Goal: Task Accomplishment & Management: Complete application form

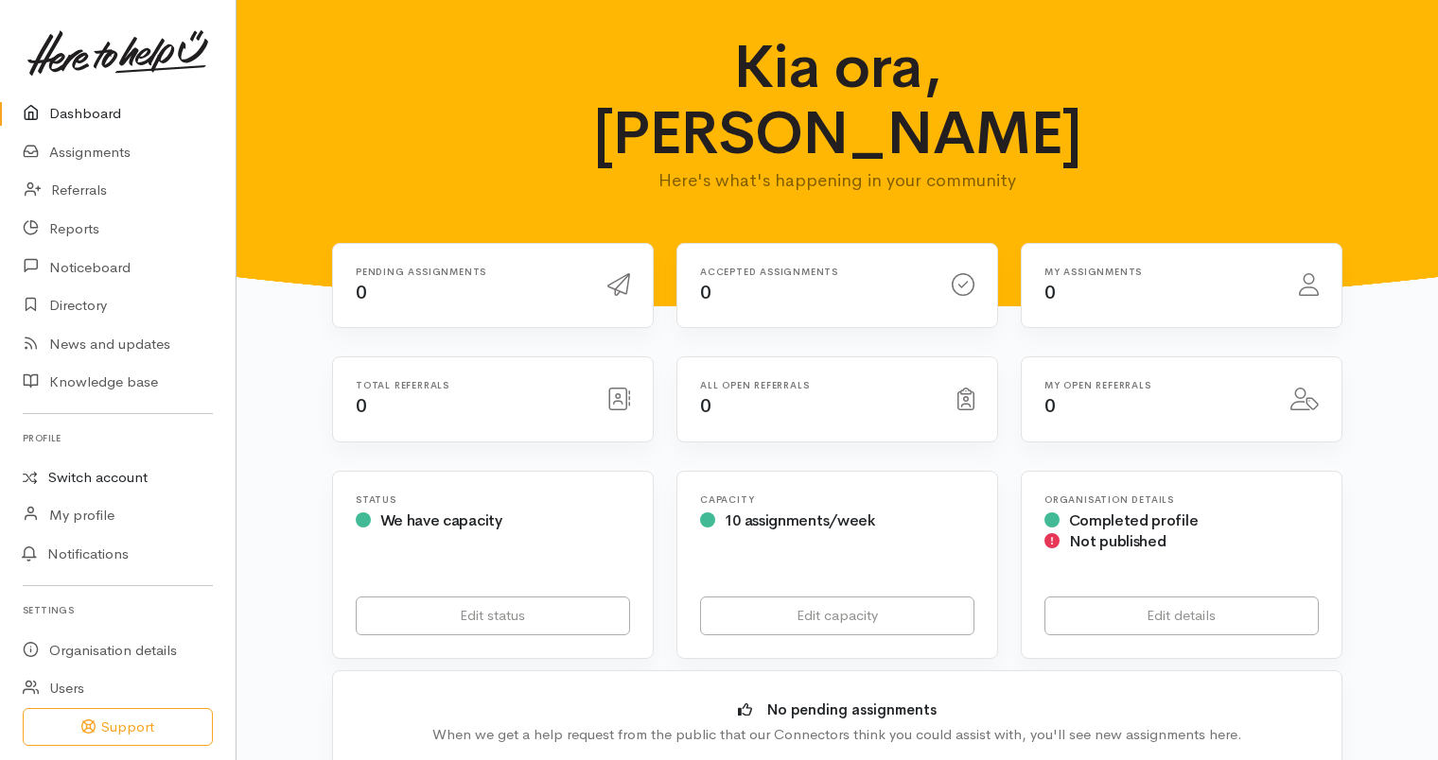
click at [132, 480] on link "Switch account" at bounding box center [118, 478] width 236 height 37
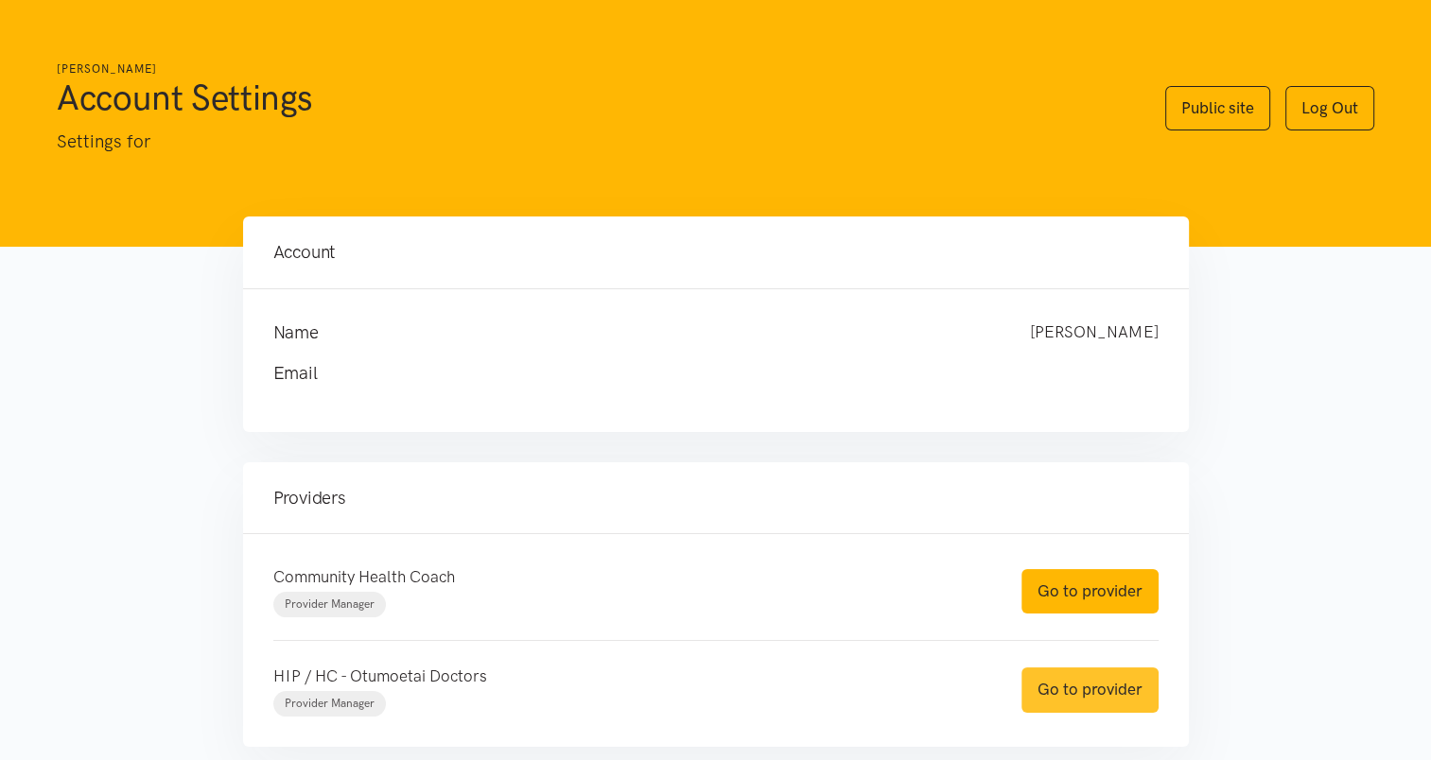
click at [1092, 685] on link "Go to provider" at bounding box center [1090, 690] width 137 height 44
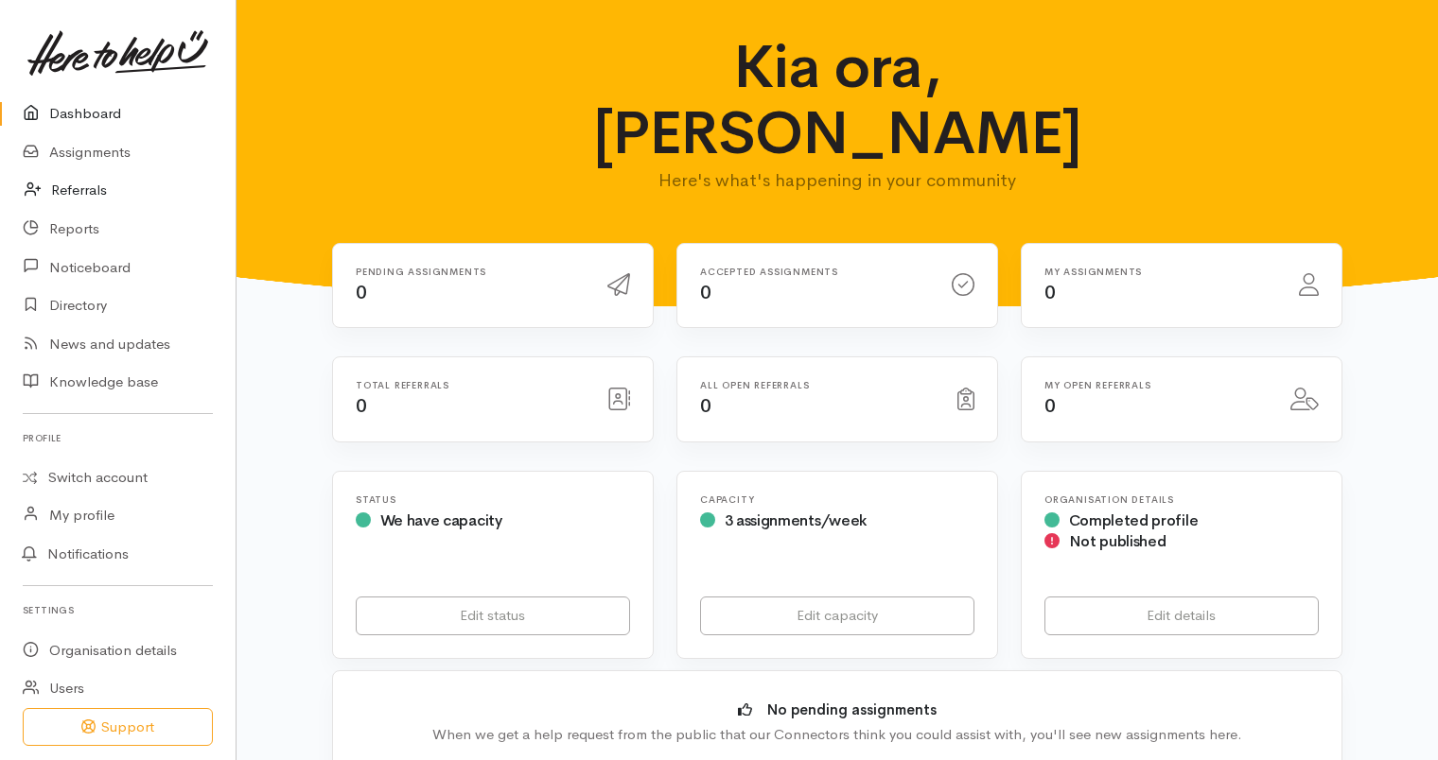
click at [66, 189] on link "Referrals" at bounding box center [118, 190] width 236 height 39
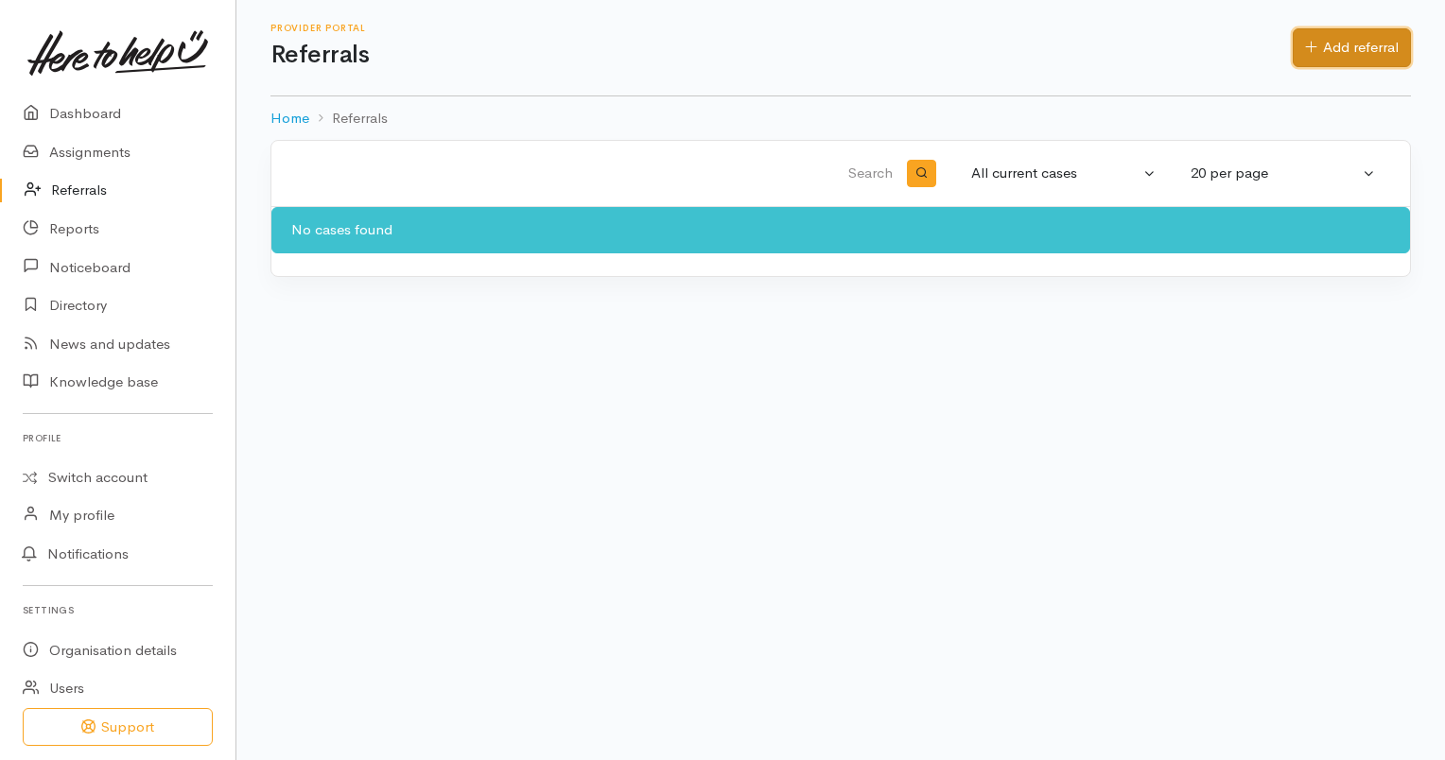
click at [1347, 59] on link "Add referral" at bounding box center [1352, 47] width 118 height 39
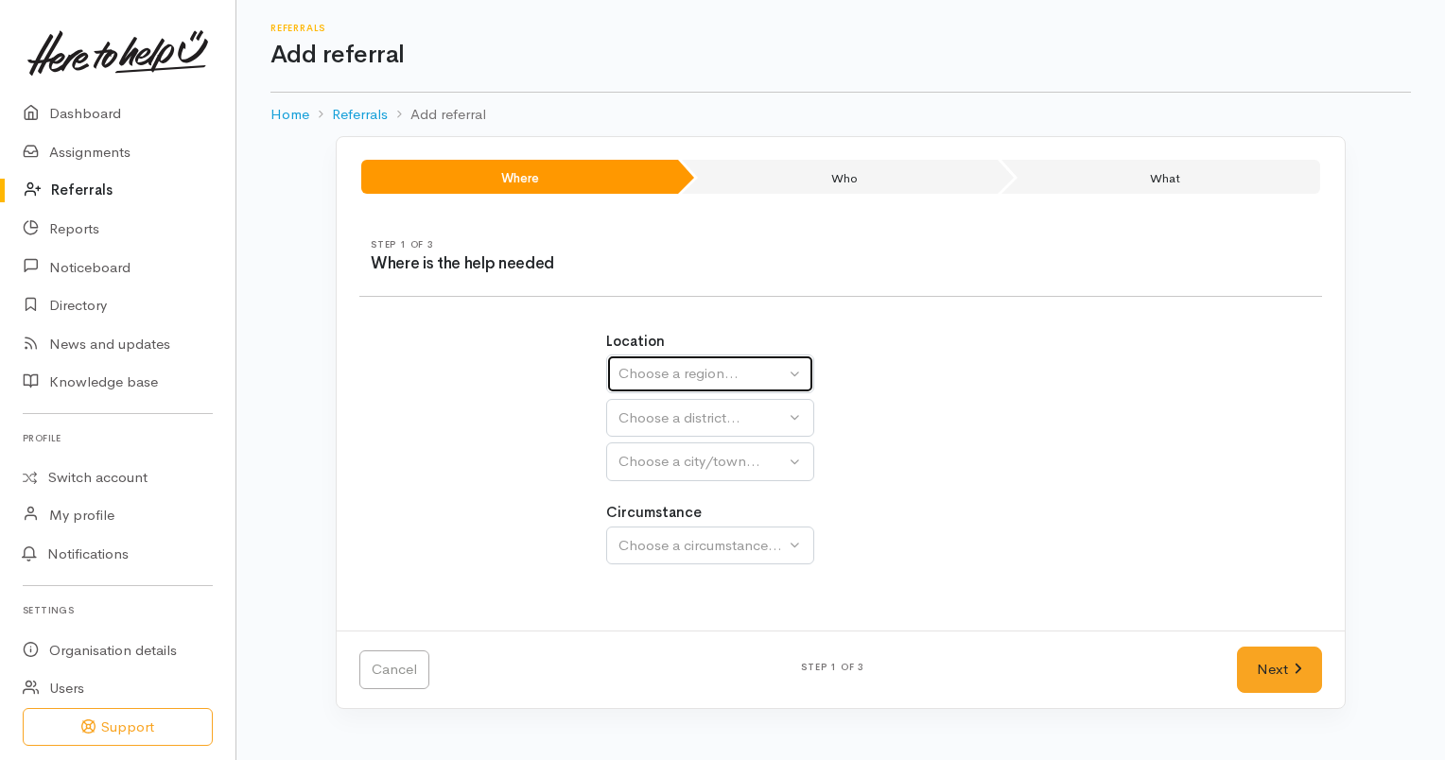
click at [742, 378] on div "Choose a region..." at bounding box center [702, 374] width 166 height 22
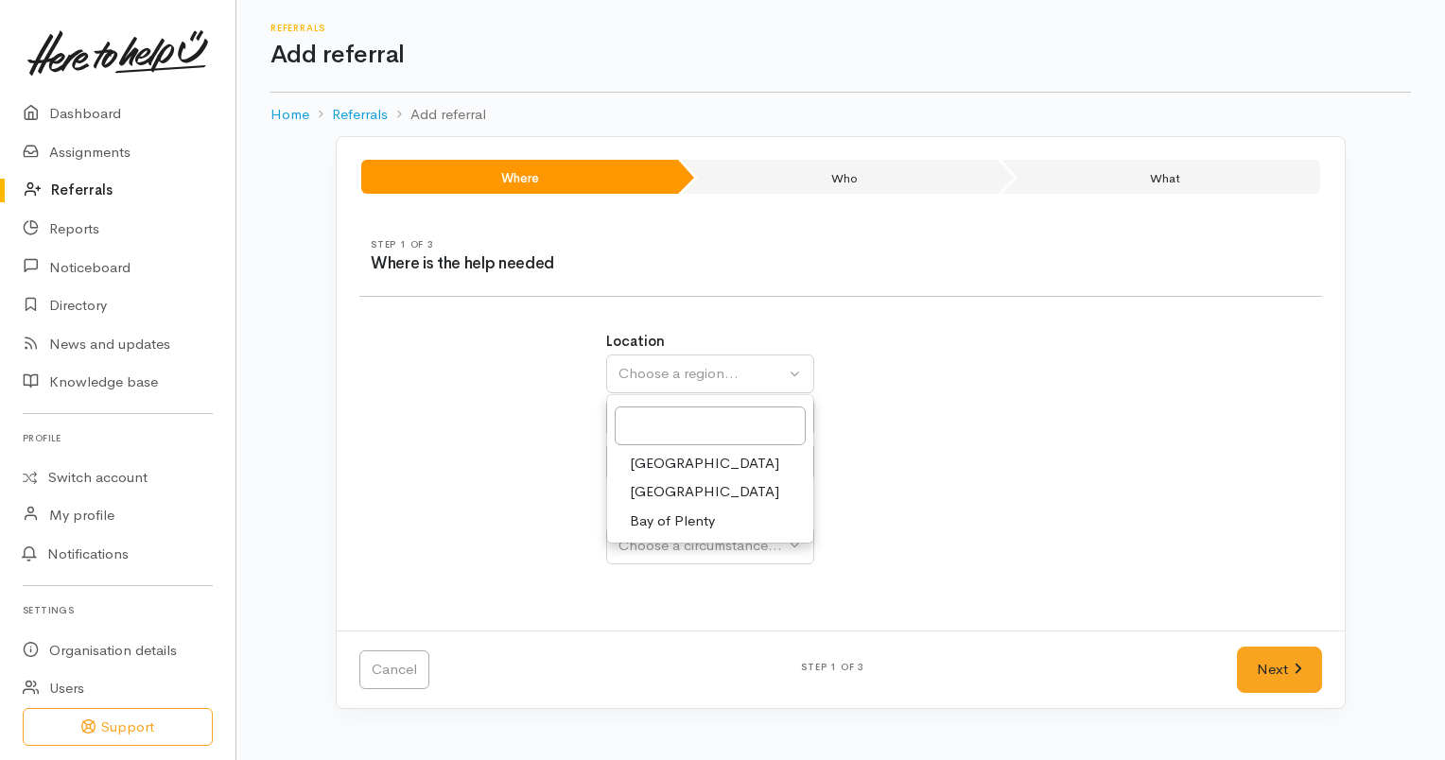
click at [673, 515] on span "Bay of Plenty" at bounding box center [672, 522] width 85 height 22
select select "4"
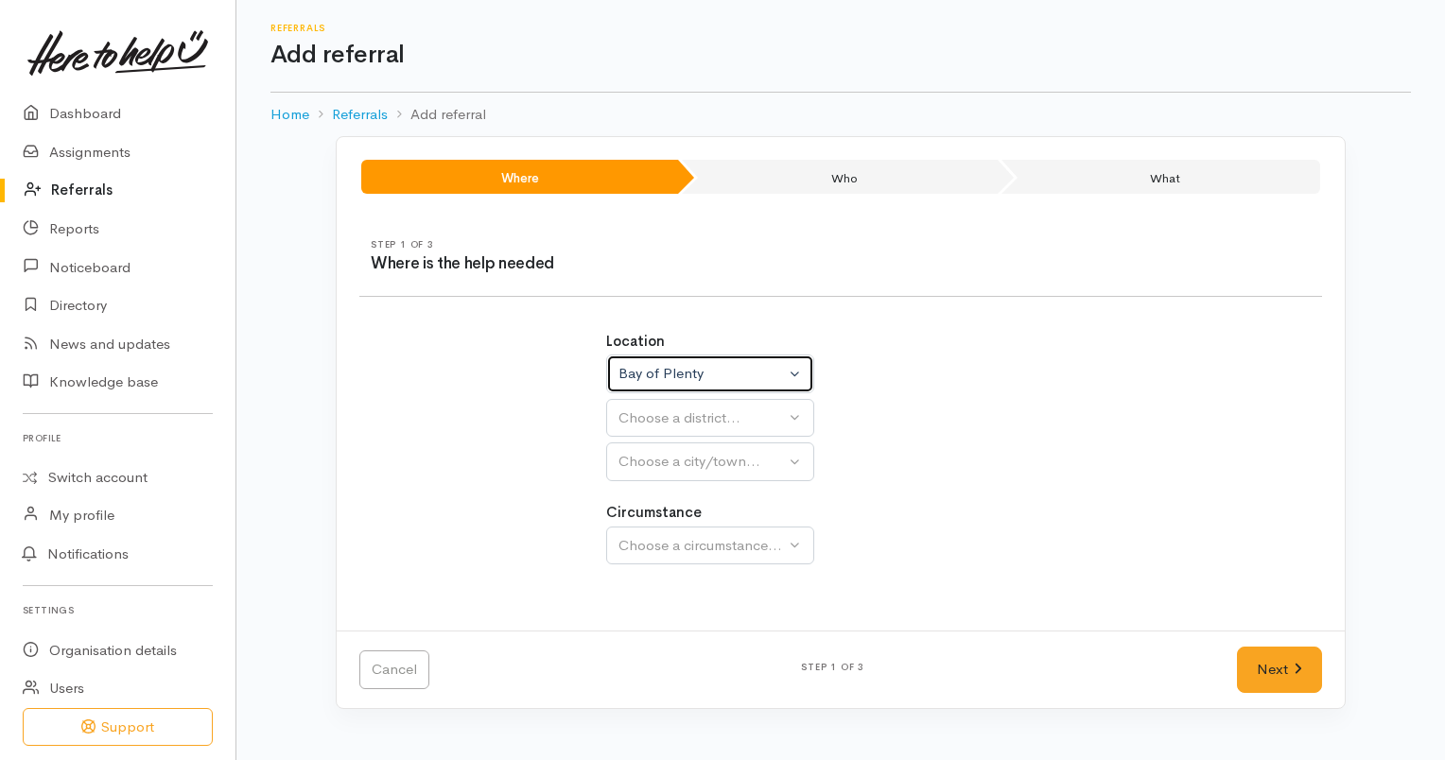
select select
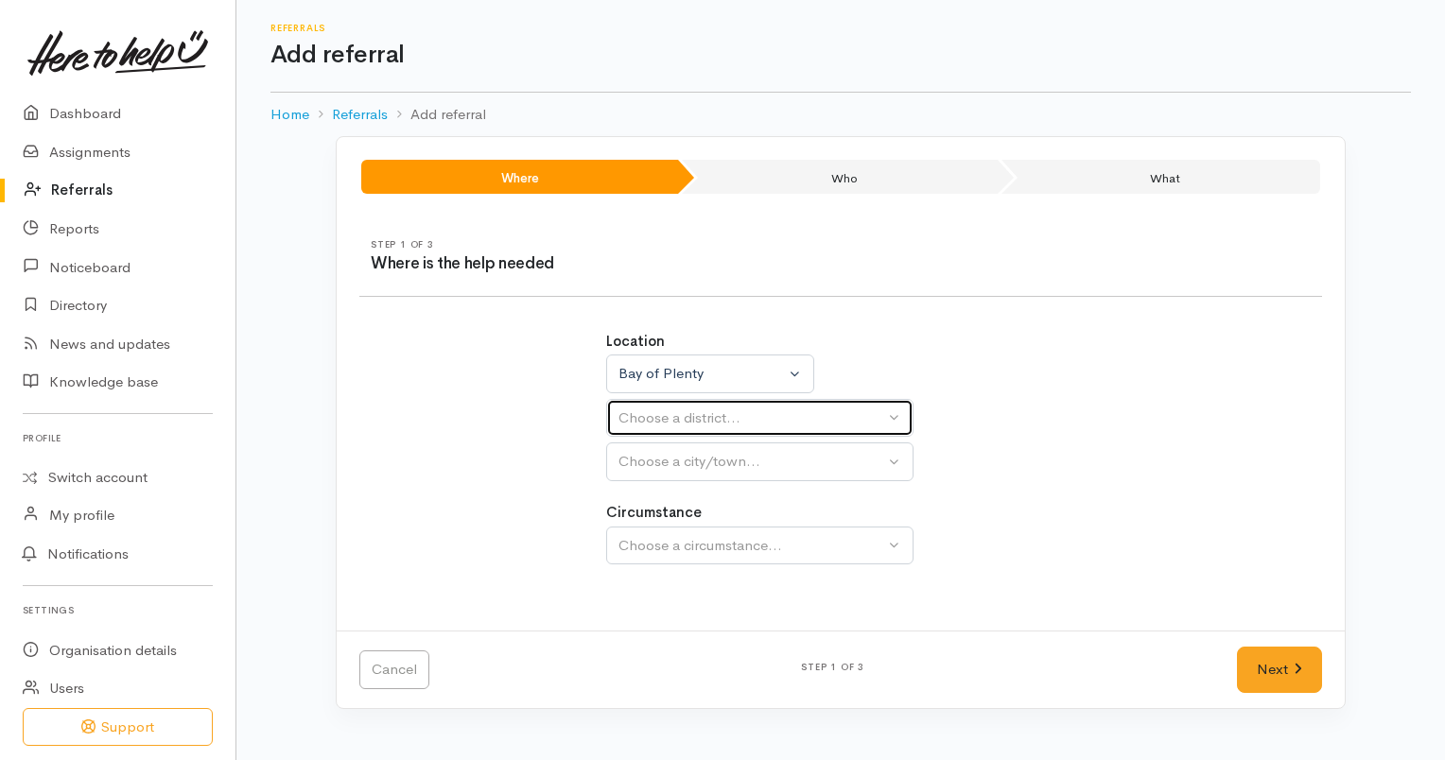
click at [719, 418] on div "Choose a district..." at bounding box center [752, 419] width 266 height 22
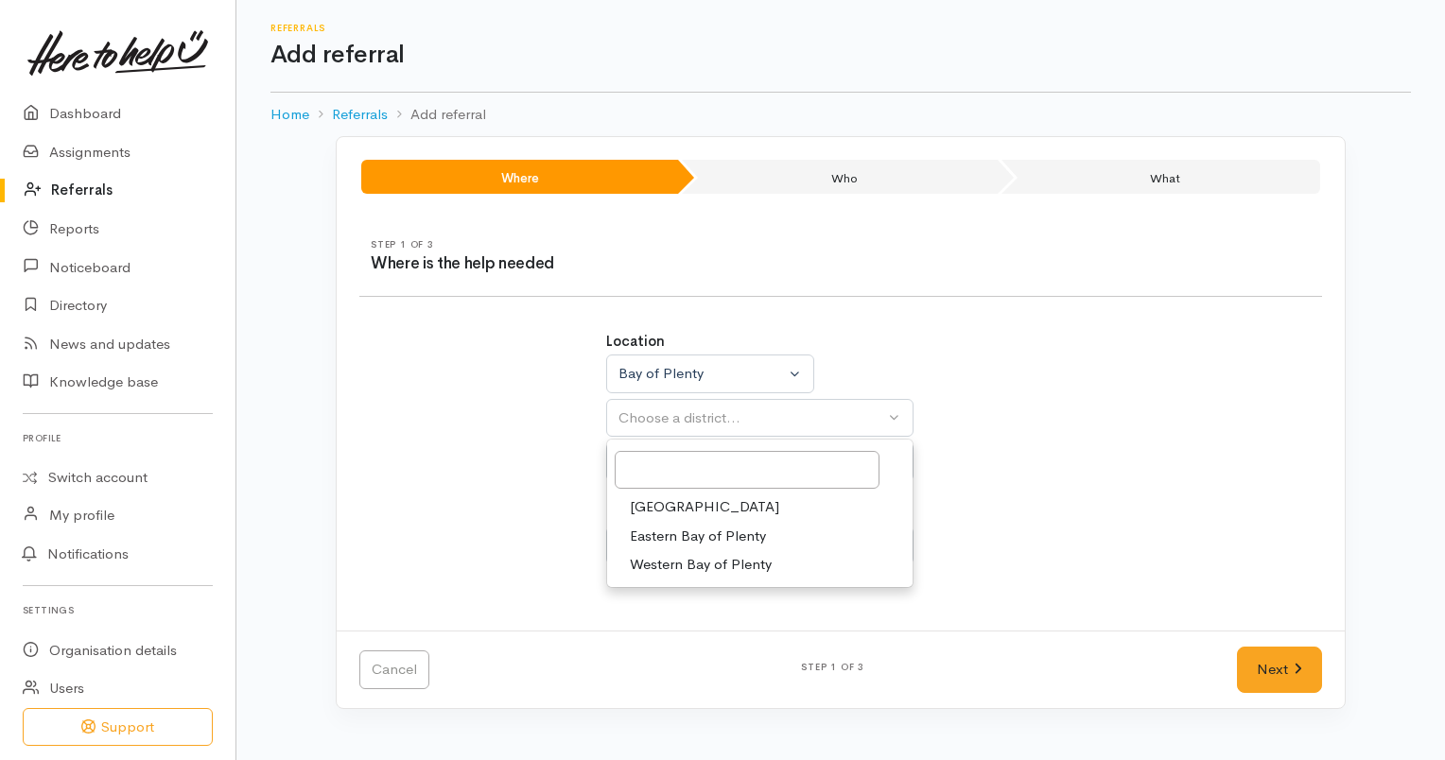
click at [681, 504] on span "[GEOGRAPHIC_DATA]" at bounding box center [704, 508] width 149 height 22
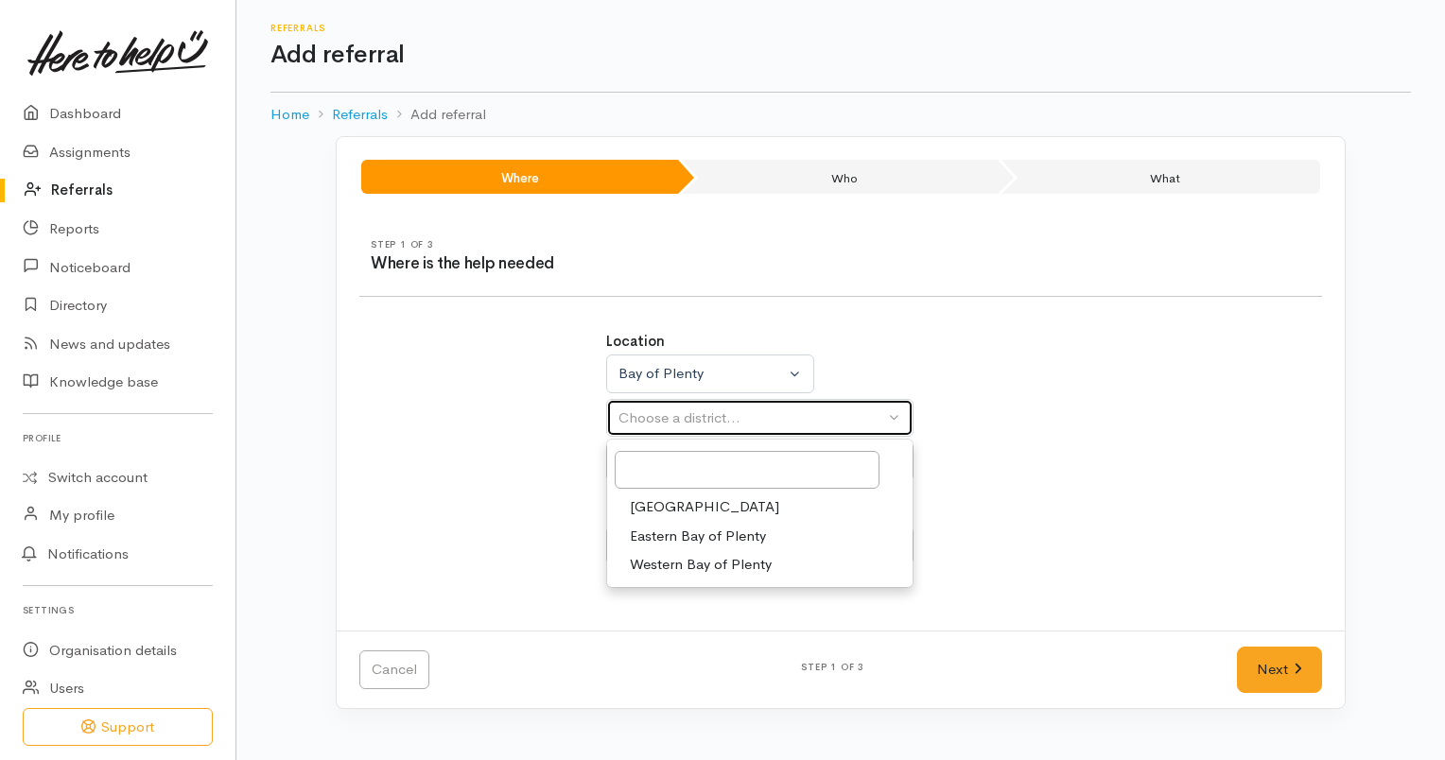
select select "6"
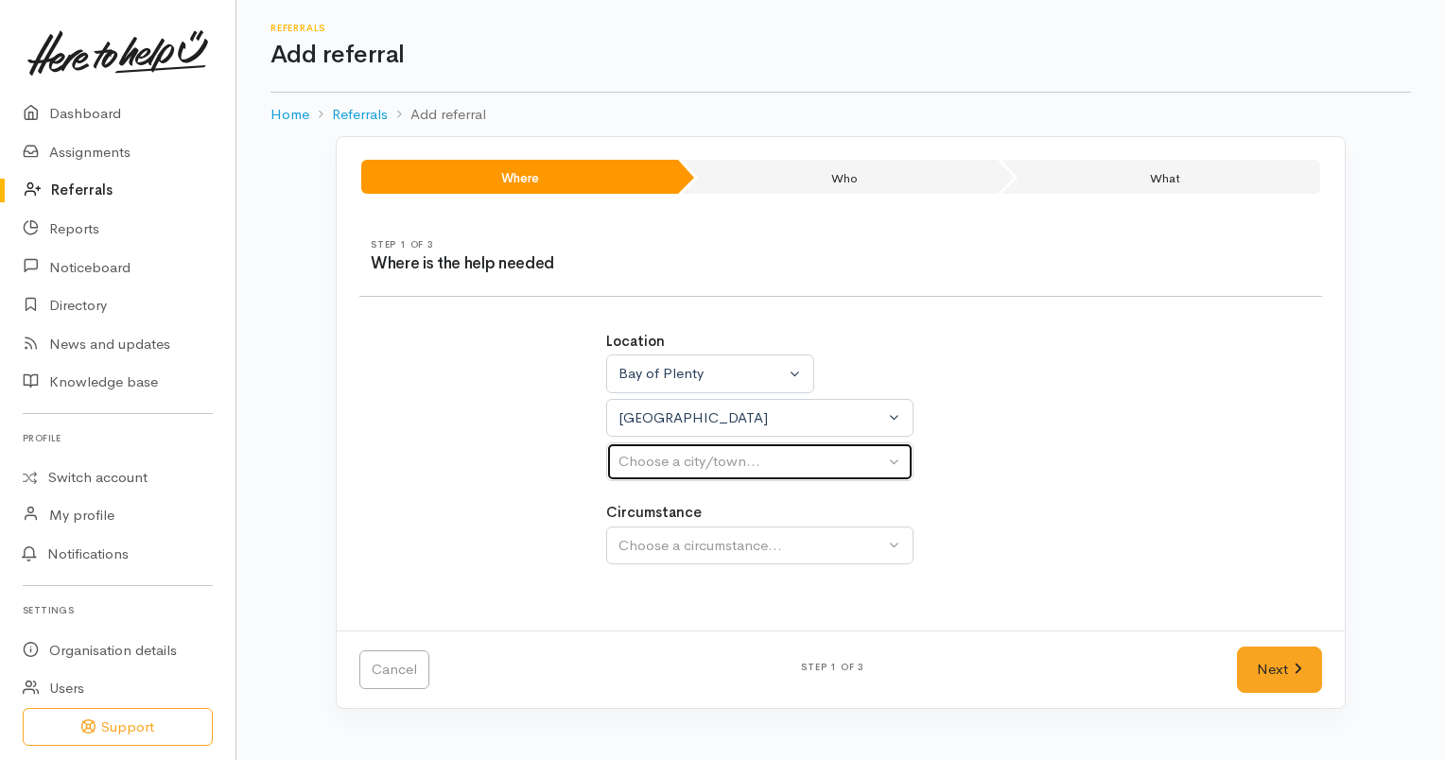
click at [725, 463] on div "Choose a city/town..." at bounding box center [752, 462] width 266 height 22
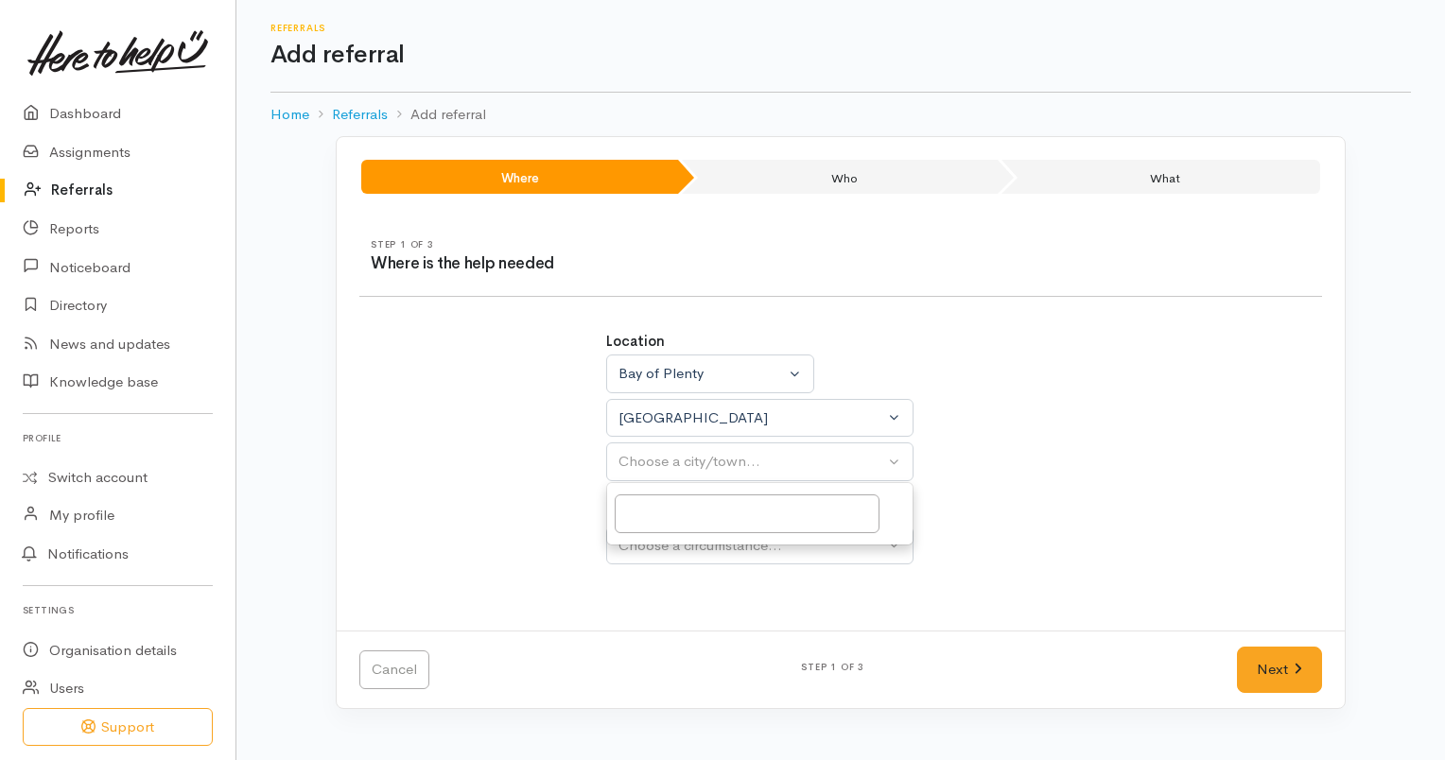
select select
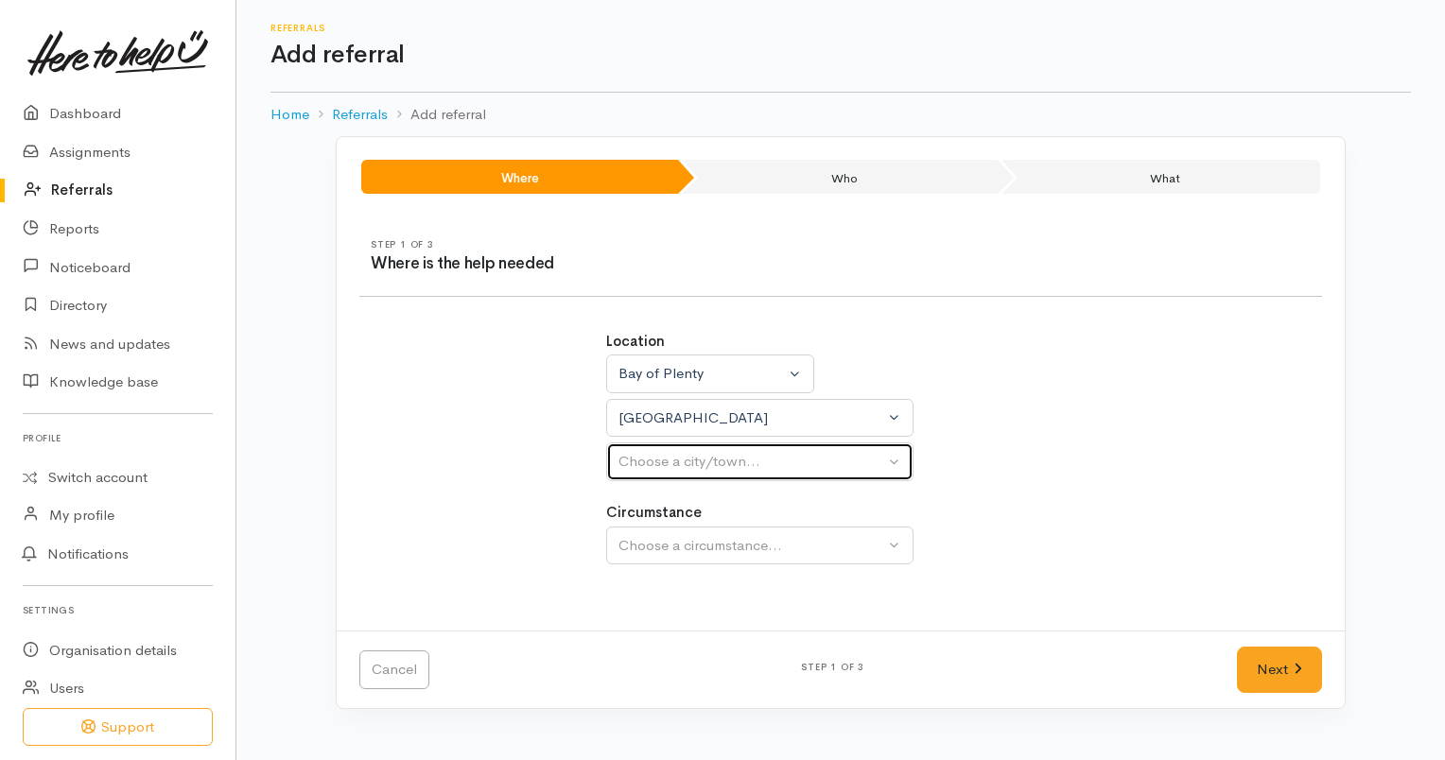
click at [726, 463] on div "Choose a city/town..." at bounding box center [752, 462] width 266 height 22
click at [726, 462] on div "Choose a city/town..." at bounding box center [752, 462] width 266 height 22
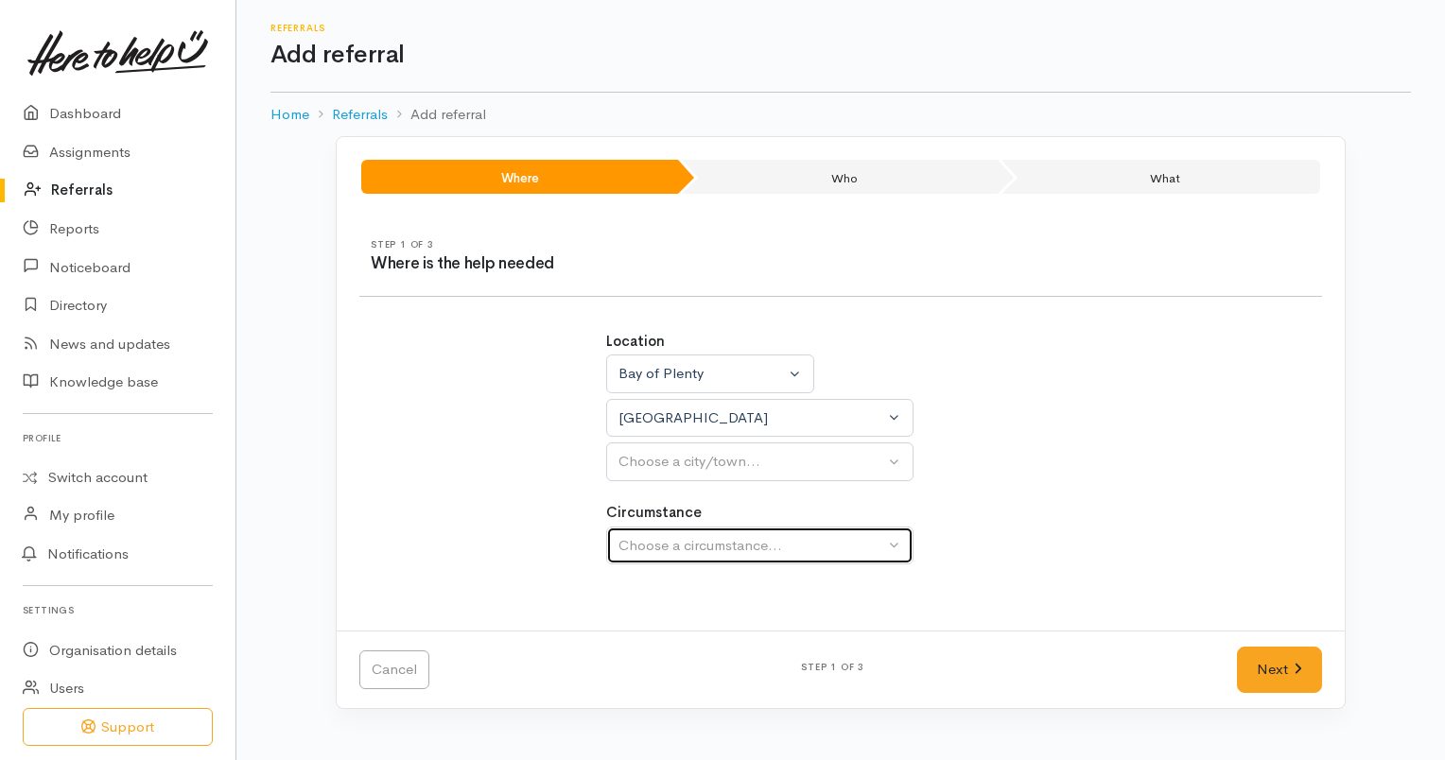
click at [736, 541] on div "Choose a circumstance..." at bounding box center [752, 546] width 266 height 22
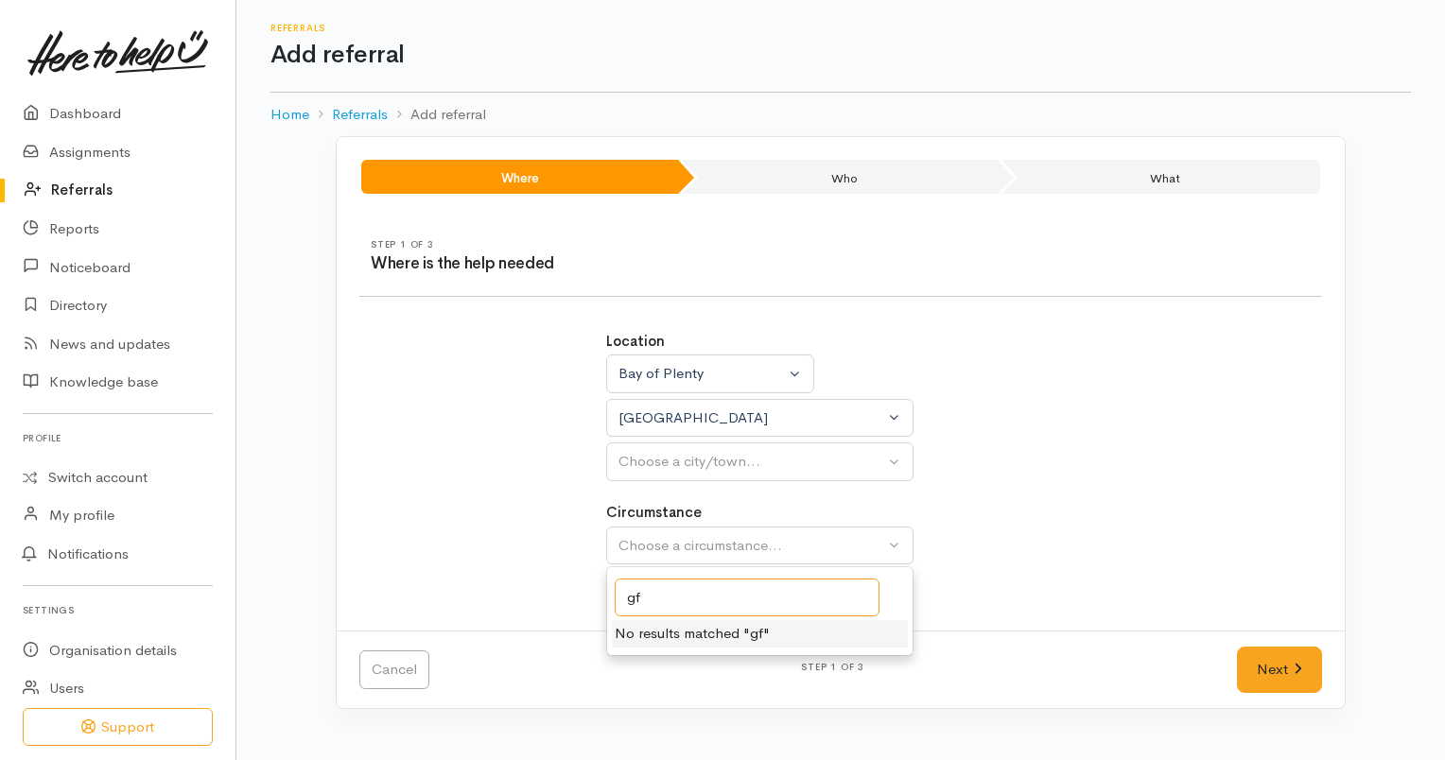
type input "g"
type input "Supersupport"
click at [936, 570] on div "Location [GEOGRAPHIC_DATA] [GEOGRAPHIC_DATA] [GEOGRAPHIC_DATA] [GEOGRAPHIC_DATA…" at bounding box center [841, 458] width 493 height 300
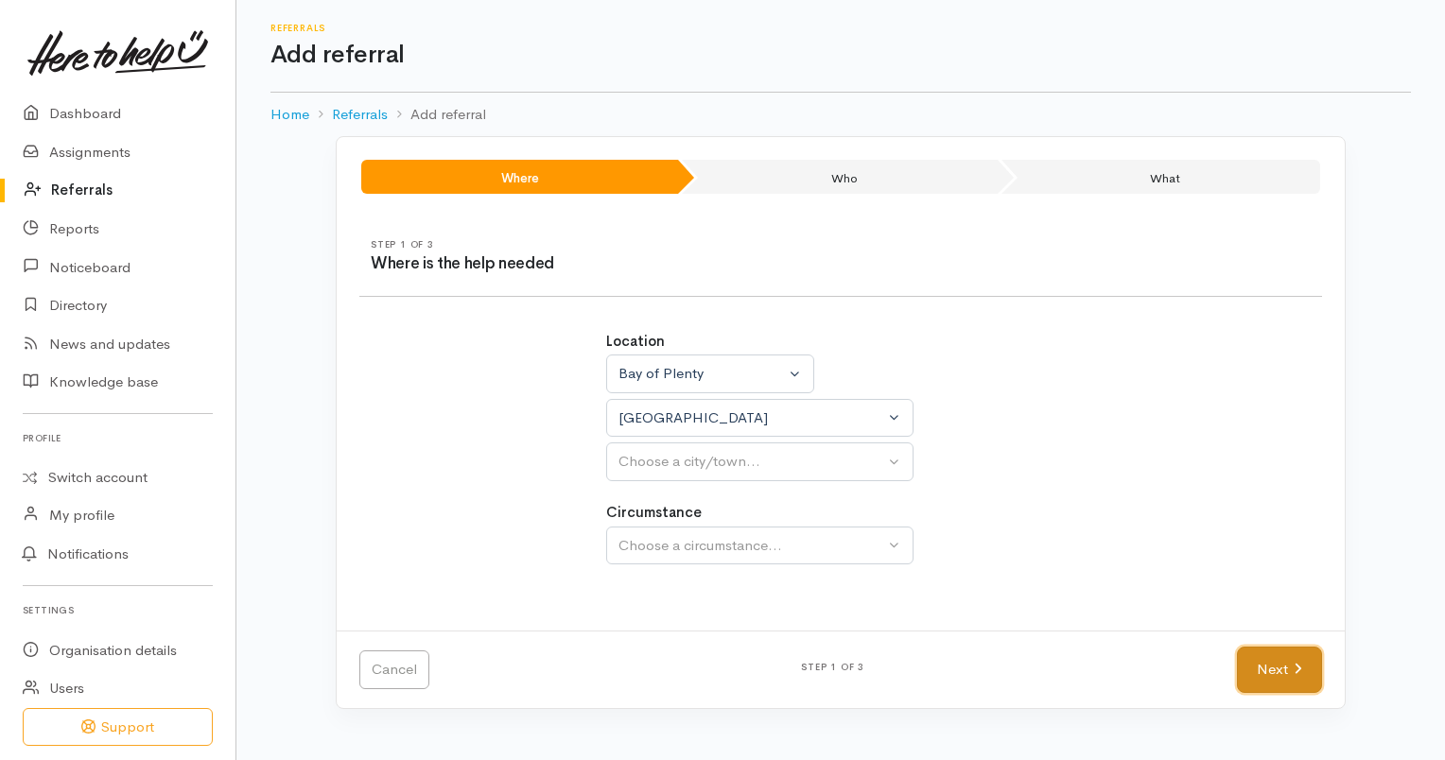
click at [1258, 655] on link "Next" at bounding box center [1279, 670] width 85 height 46
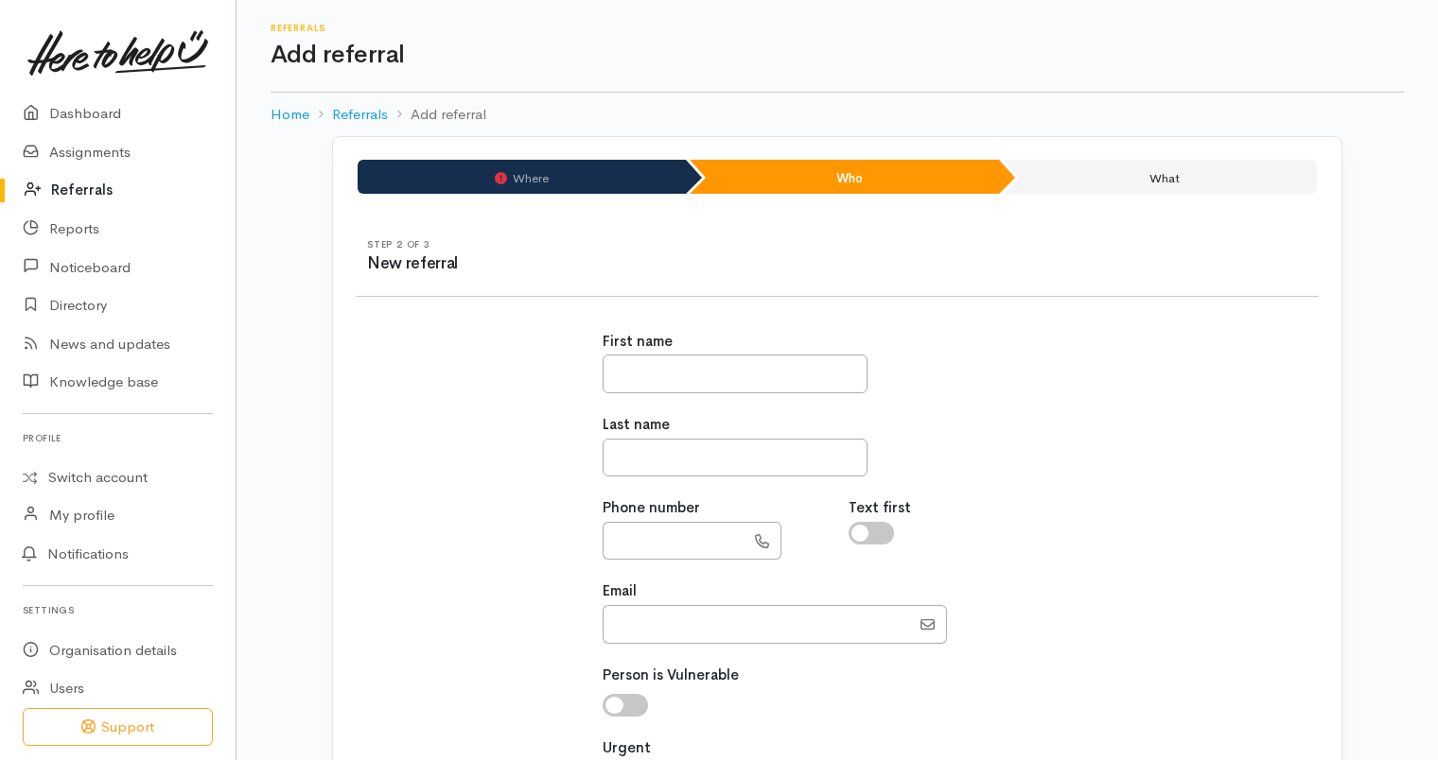
click at [812, 700] on div at bounding box center [838, 705] width 470 height 23
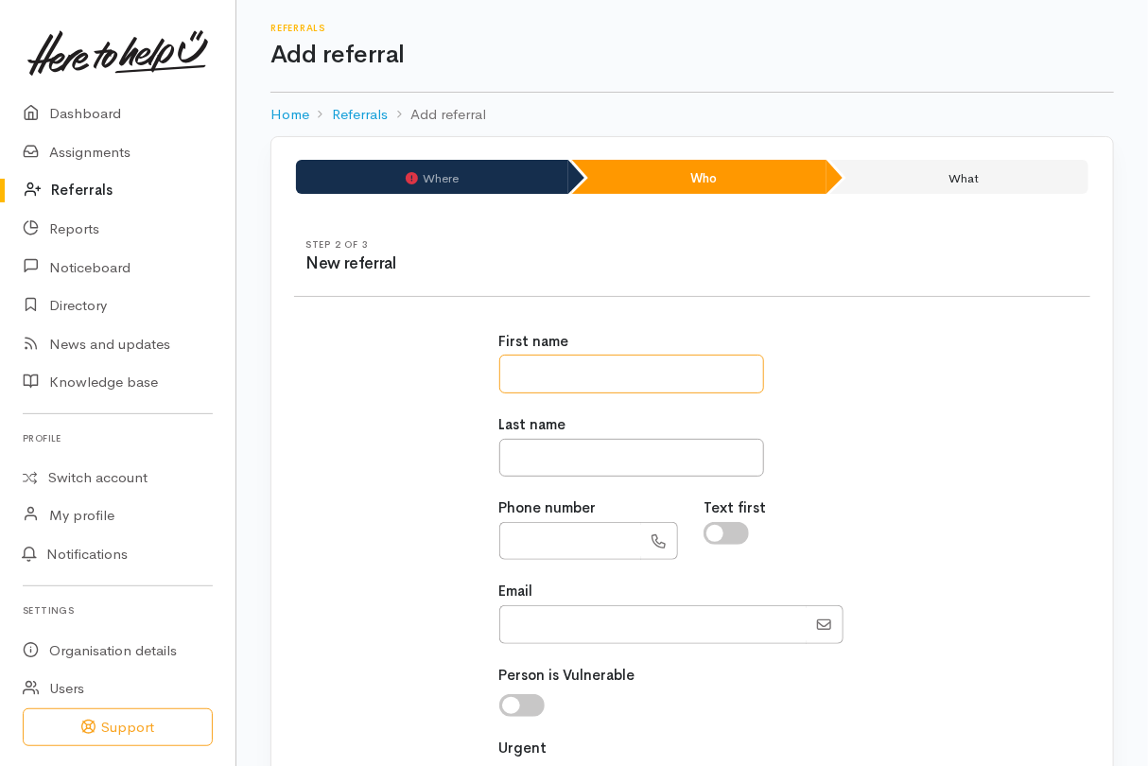
click at [700, 366] on input "text" at bounding box center [631, 374] width 265 height 39
type input "****"
click at [704, 446] on input "text" at bounding box center [631, 458] width 265 height 39
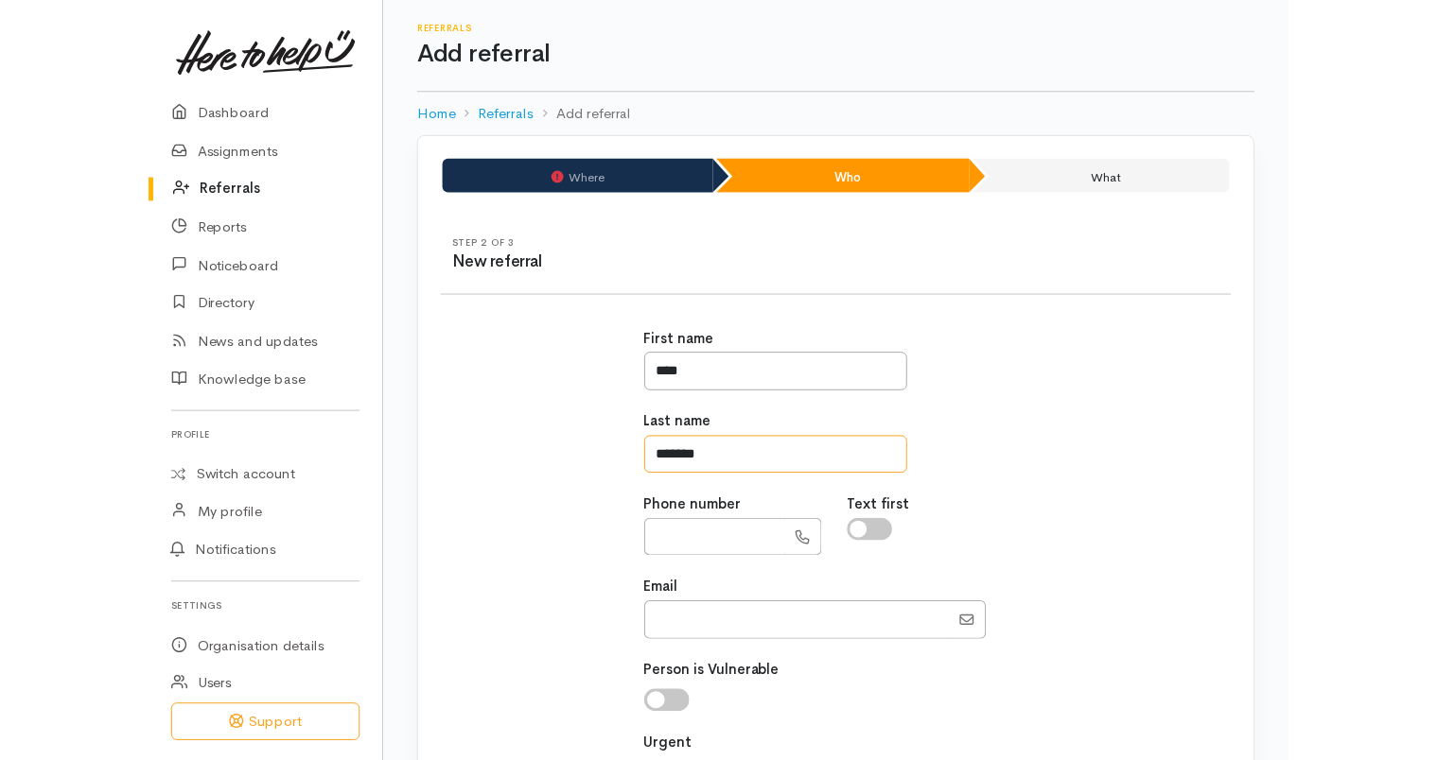
scroll to position [256, 0]
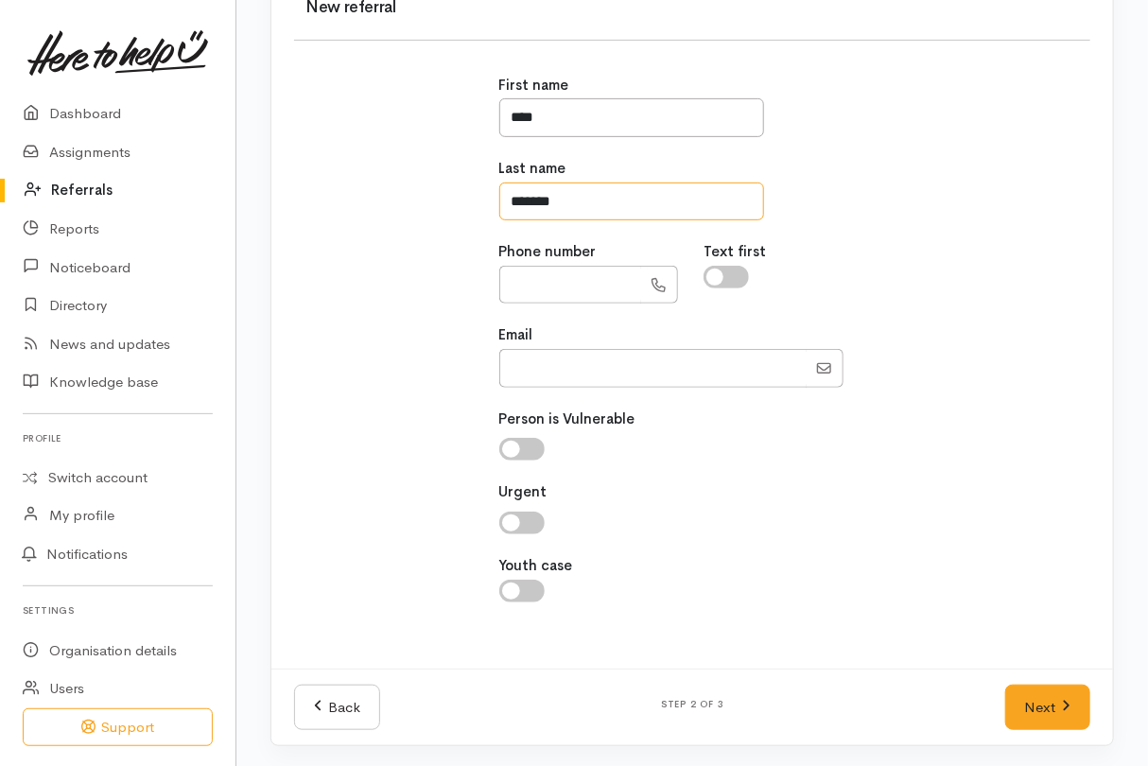
type input "******"
click at [572, 283] on input "text" at bounding box center [570, 285] width 142 height 39
type input "**********"
click at [715, 273] on input "checkbox" at bounding box center [726, 277] width 45 height 23
checkbox input "true"
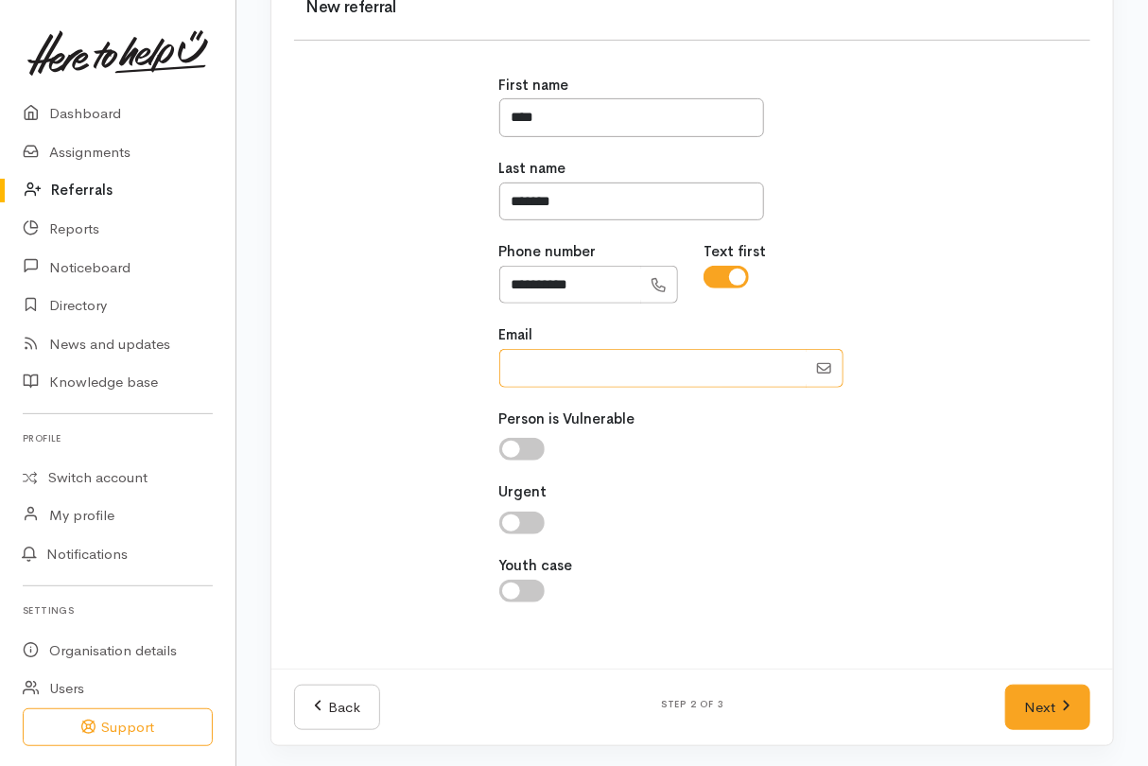
click at [708, 381] on input "Email" at bounding box center [652, 368] width 307 height 39
type input "-"
click at [515, 442] on input "checkbox" at bounding box center [521, 449] width 45 height 23
checkbox input "true"
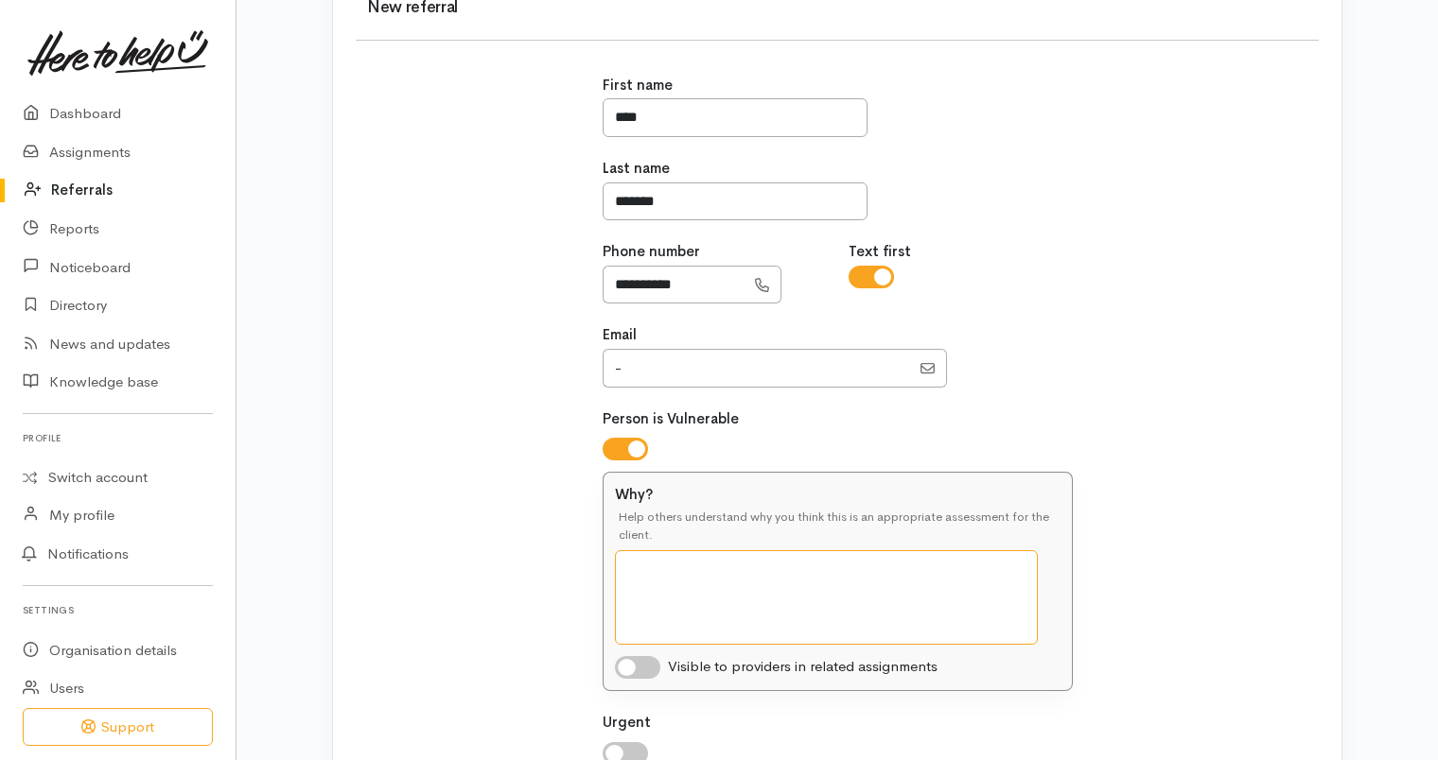
click at [709, 585] on textarea "Why?" at bounding box center [826, 597] width 423 height 95
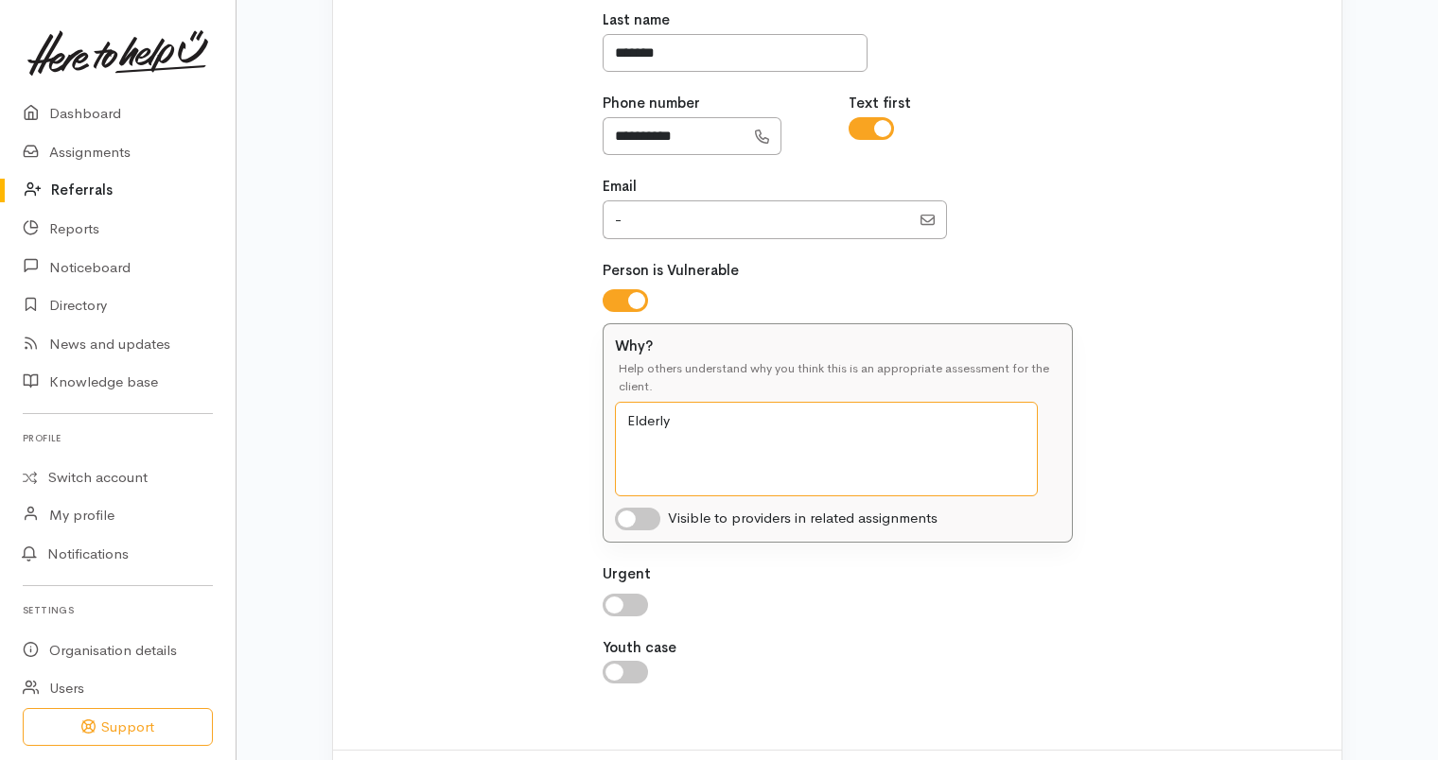
scroll to position [492, 0]
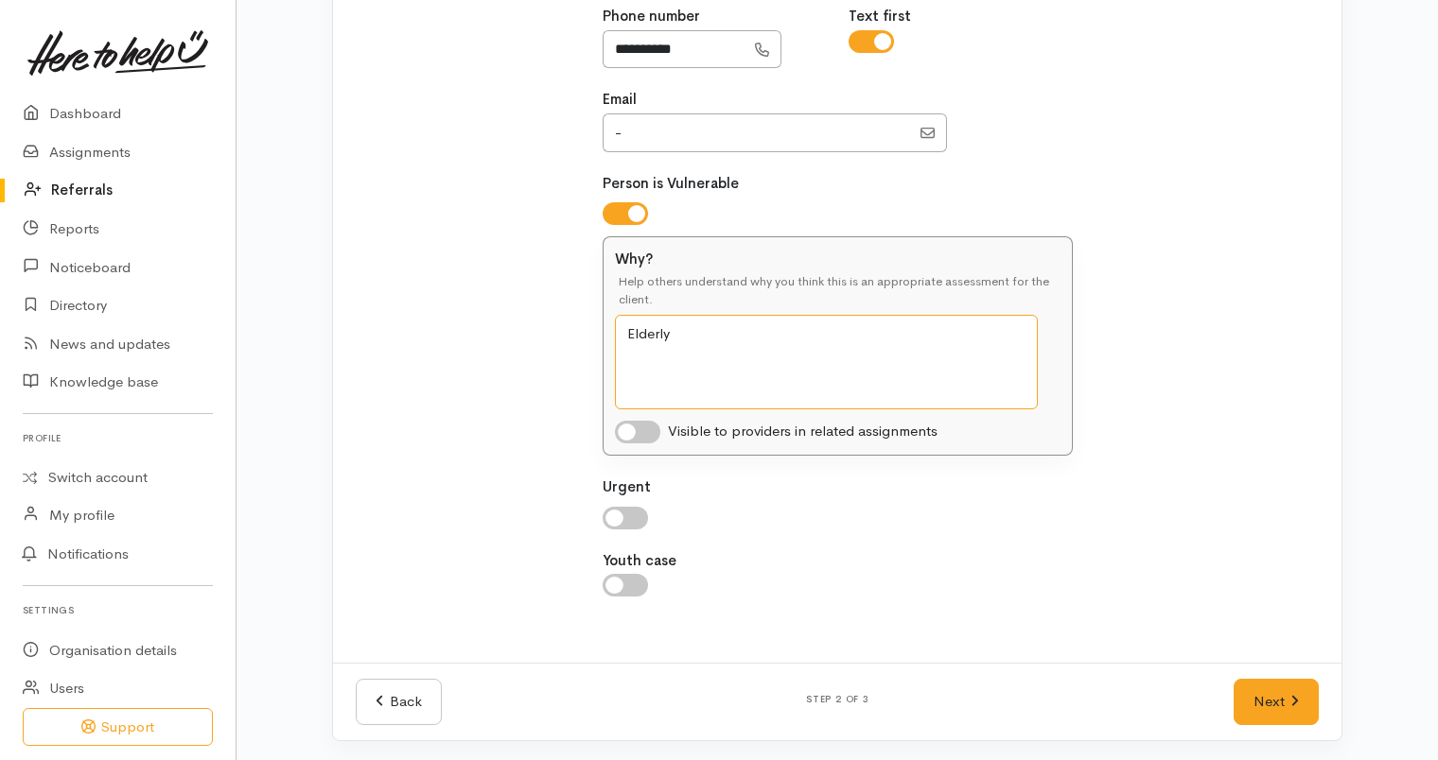
type textarea "Elderly"
click at [646, 428] on input "checkbox" at bounding box center [637, 432] width 45 height 23
checkbox input "true"
click at [632, 526] on div "**********" at bounding box center [837, 229] width 493 height 825
click at [634, 514] on input "checkbox" at bounding box center [625, 518] width 45 height 23
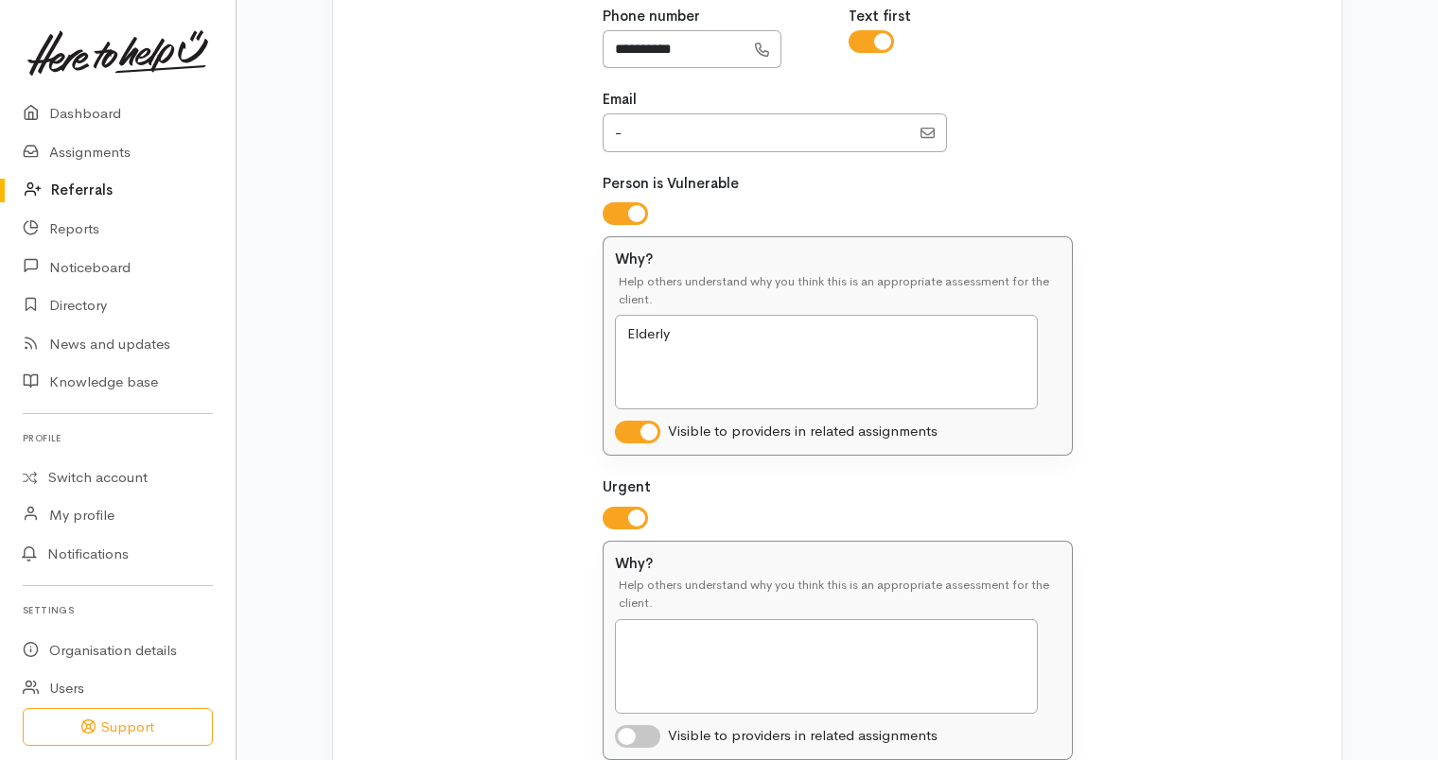
scroll to position [723, 0]
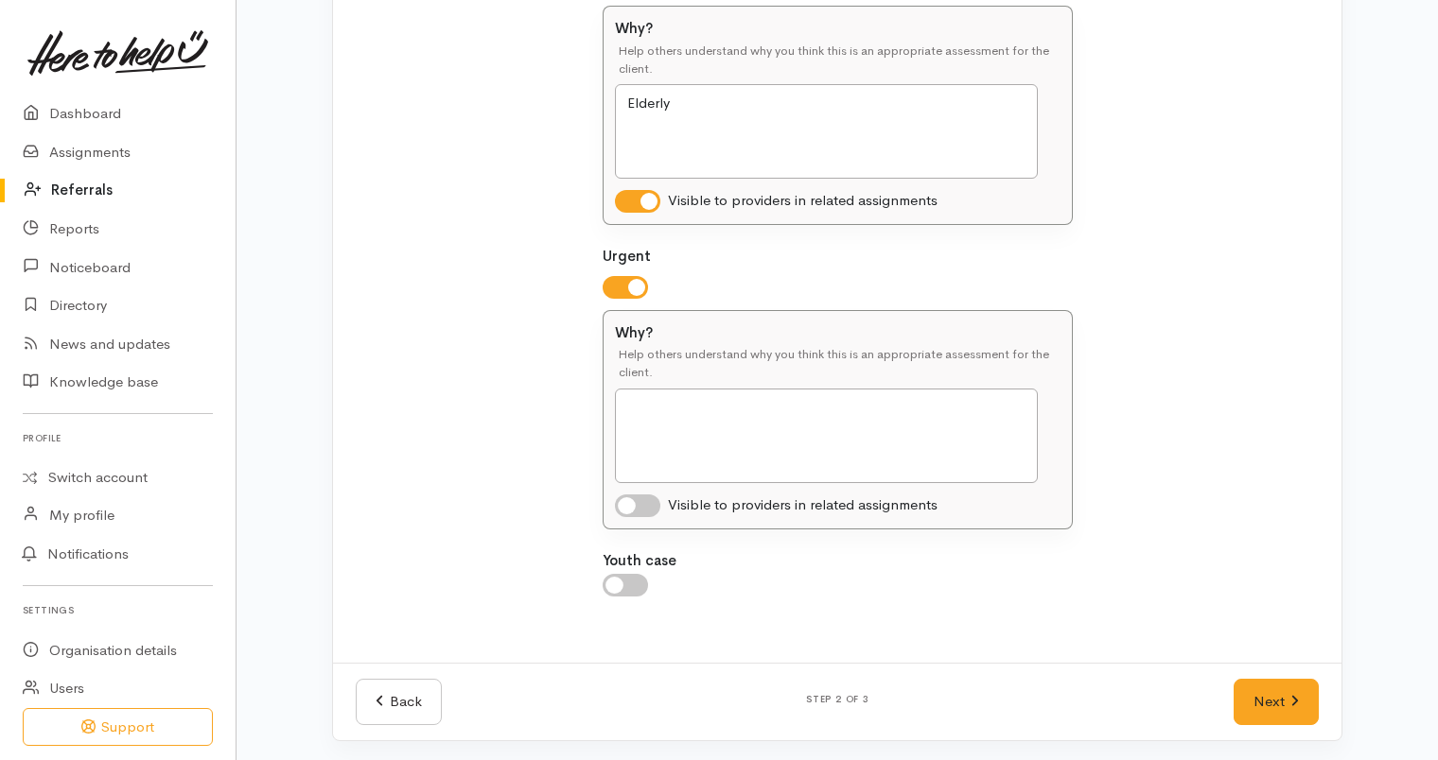
click at [624, 283] on input "checkbox" at bounding box center [625, 287] width 45 height 23
checkbox input "false"
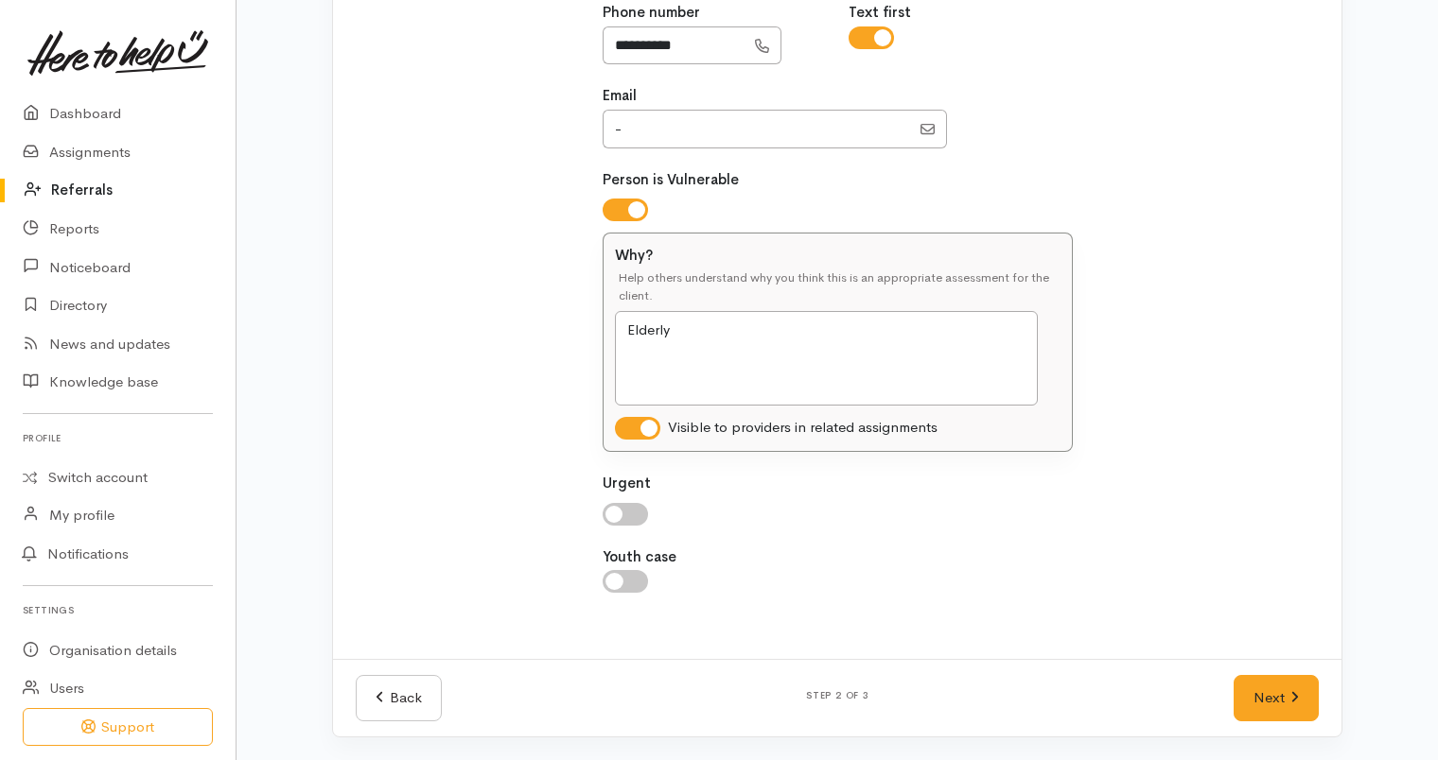
scroll to position [492, 0]
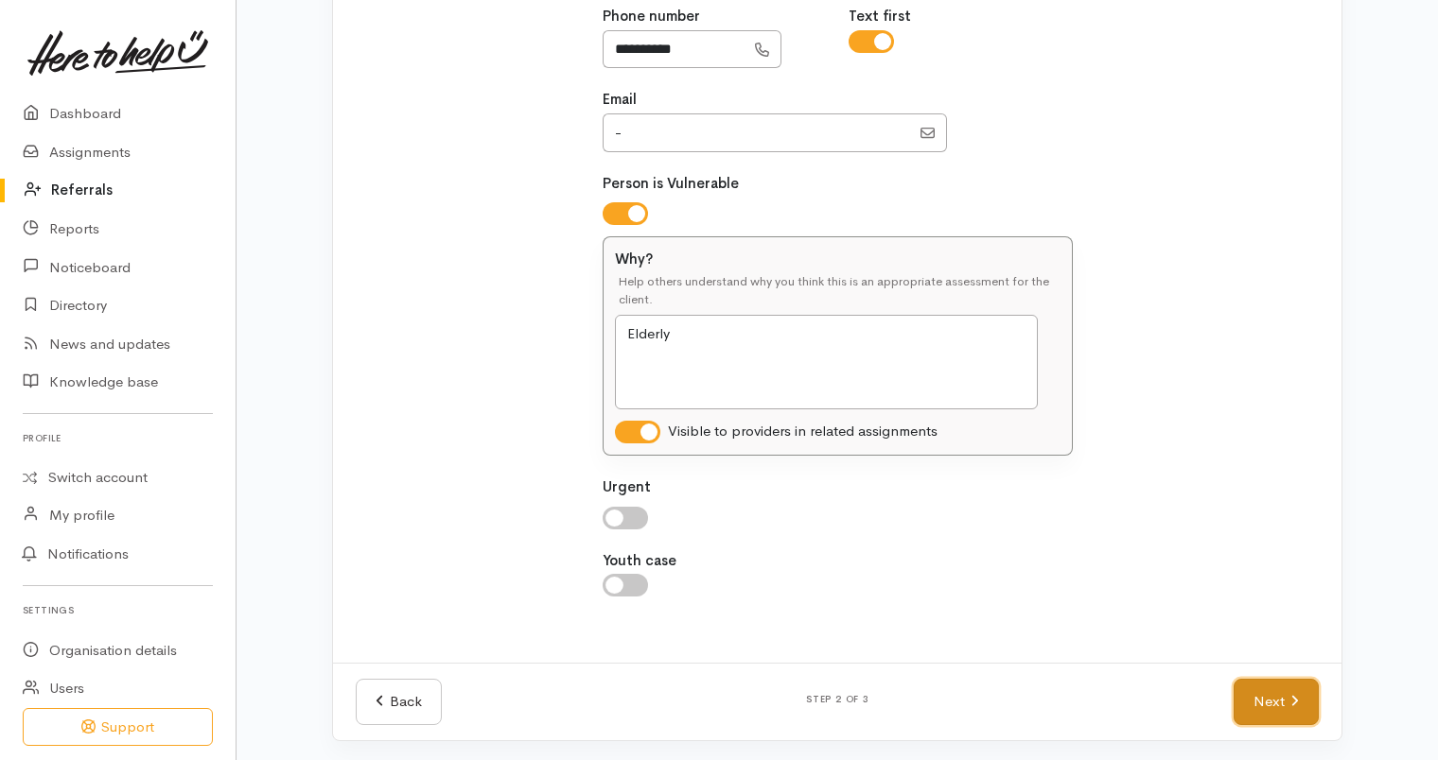
click at [1286, 704] on link "Next" at bounding box center [1275, 702] width 85 height 46
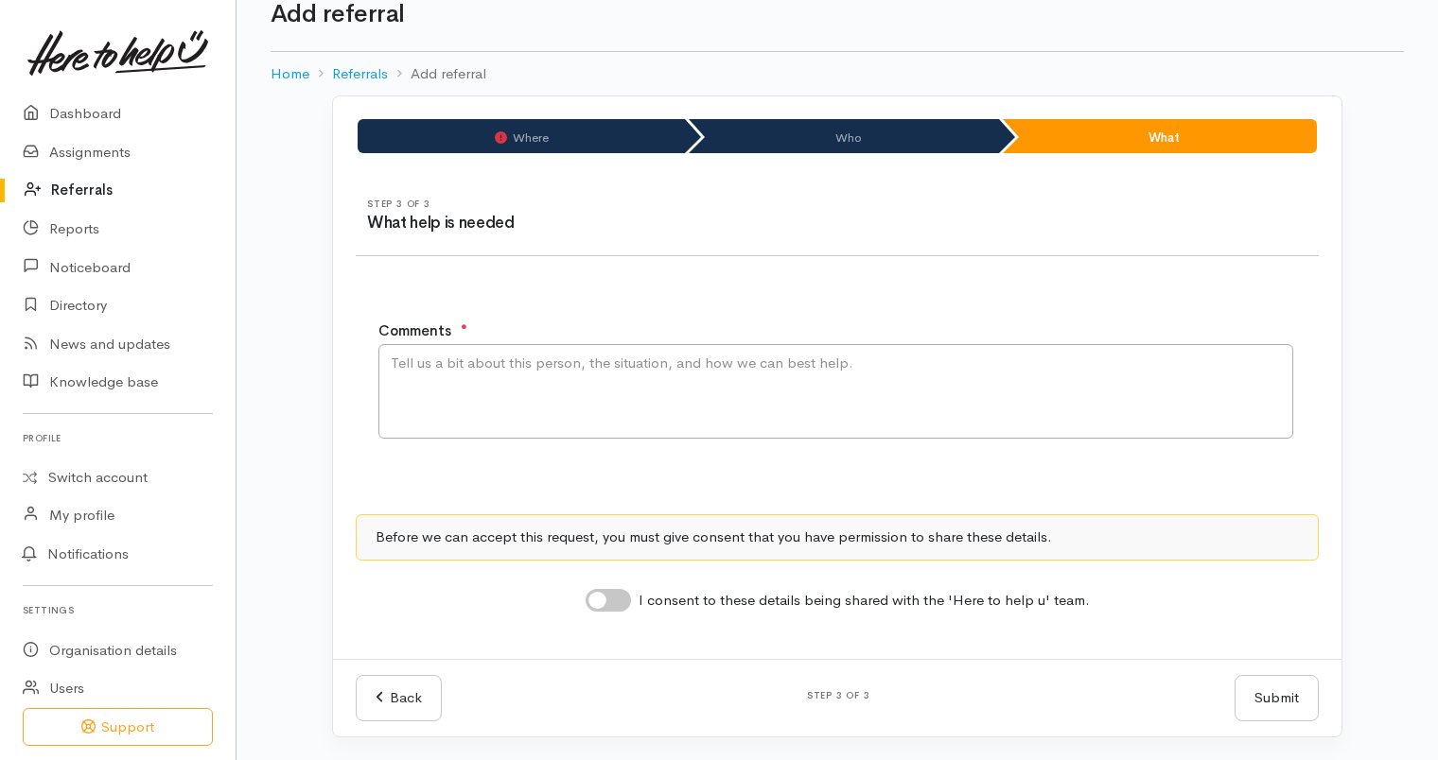
scroll to position [39, 0]
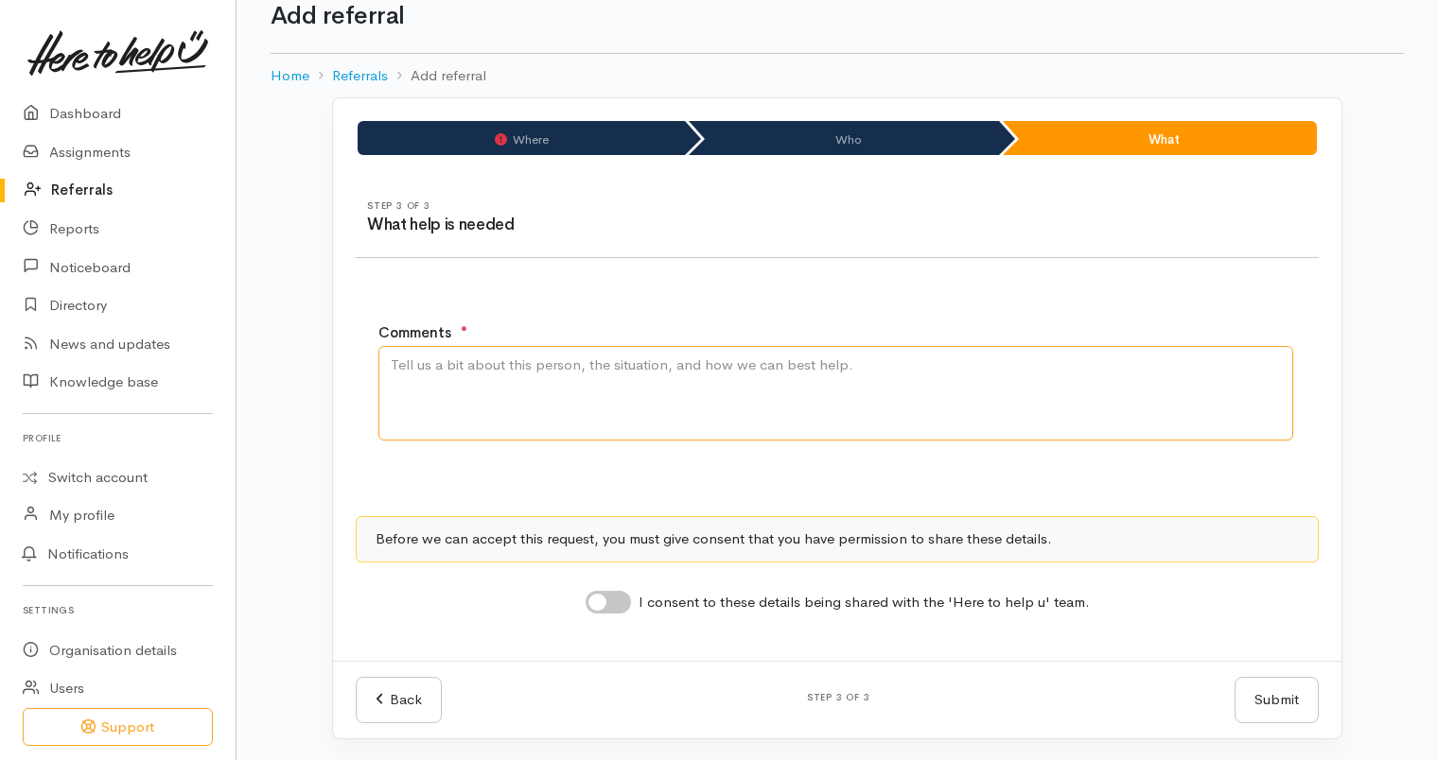
click at [1047, 391] on textarea "Comments" at bounding box center [835, 393] width 915 height 95
click at [787, 358] on textarea "Requesting SuperSuport for pre-cooked meals delivered." at bounding box center [835, 393] width 915 height 95
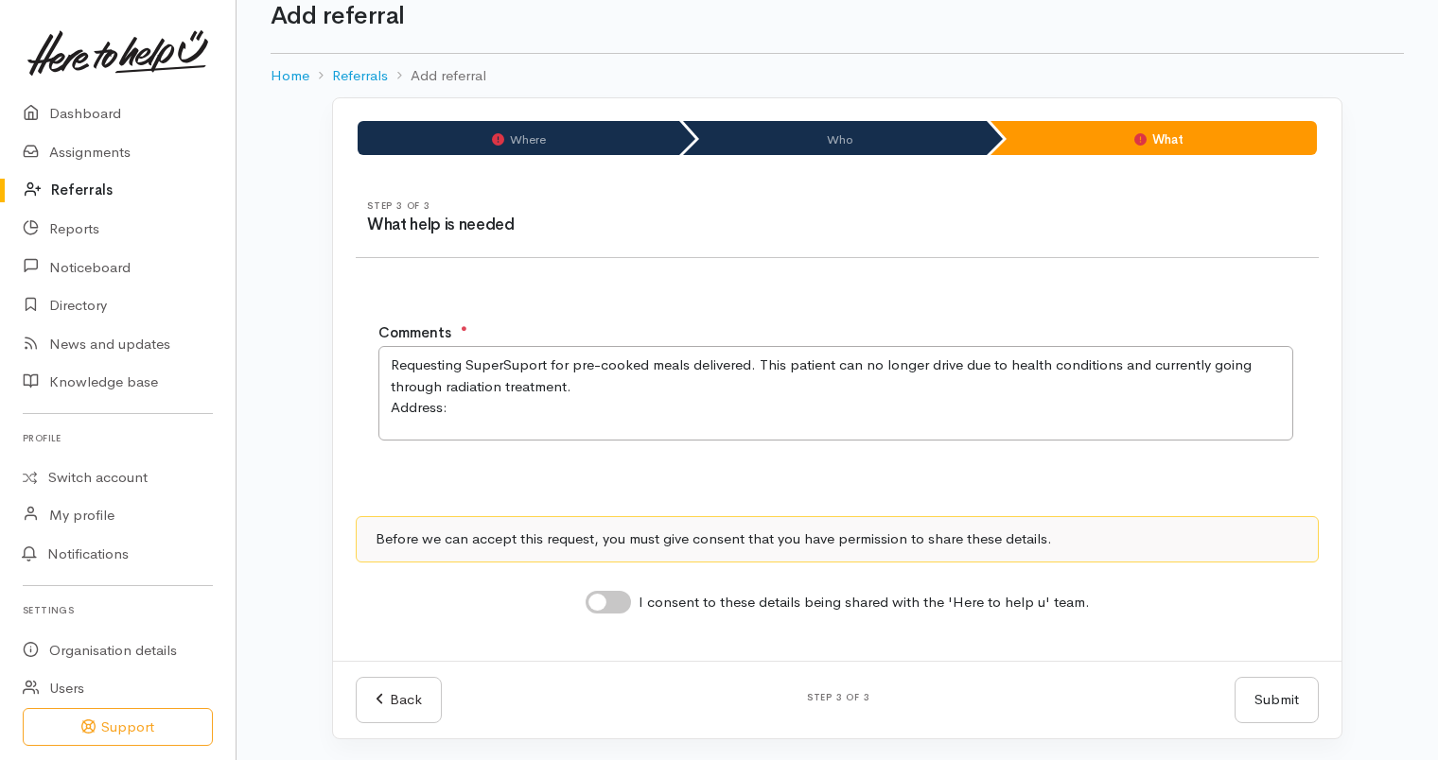
click at [541, 688] on div "Back Step 3 of 3 Submit Submit" at bounding box center [837, 700] width 986 height 46
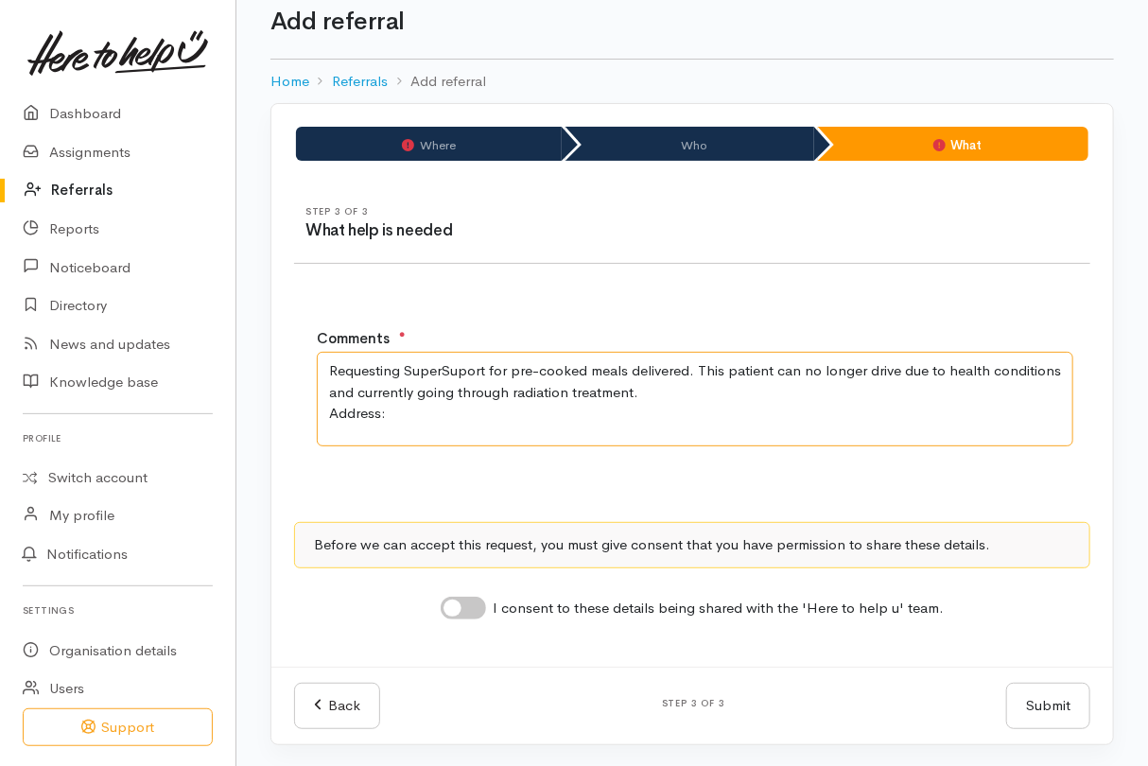
click at [450, 417] on textarea "Requesting SuperSuport for pre-cooked meals delivered. This patient can no long…" at bounding box center [695, 399] width 757 height 95
click at [463, 414] on textarea "Requesting SuperSuport for pre-cooked meals delivered. This patient can no long…" at bounding box center [695, 399] width 757 height 95
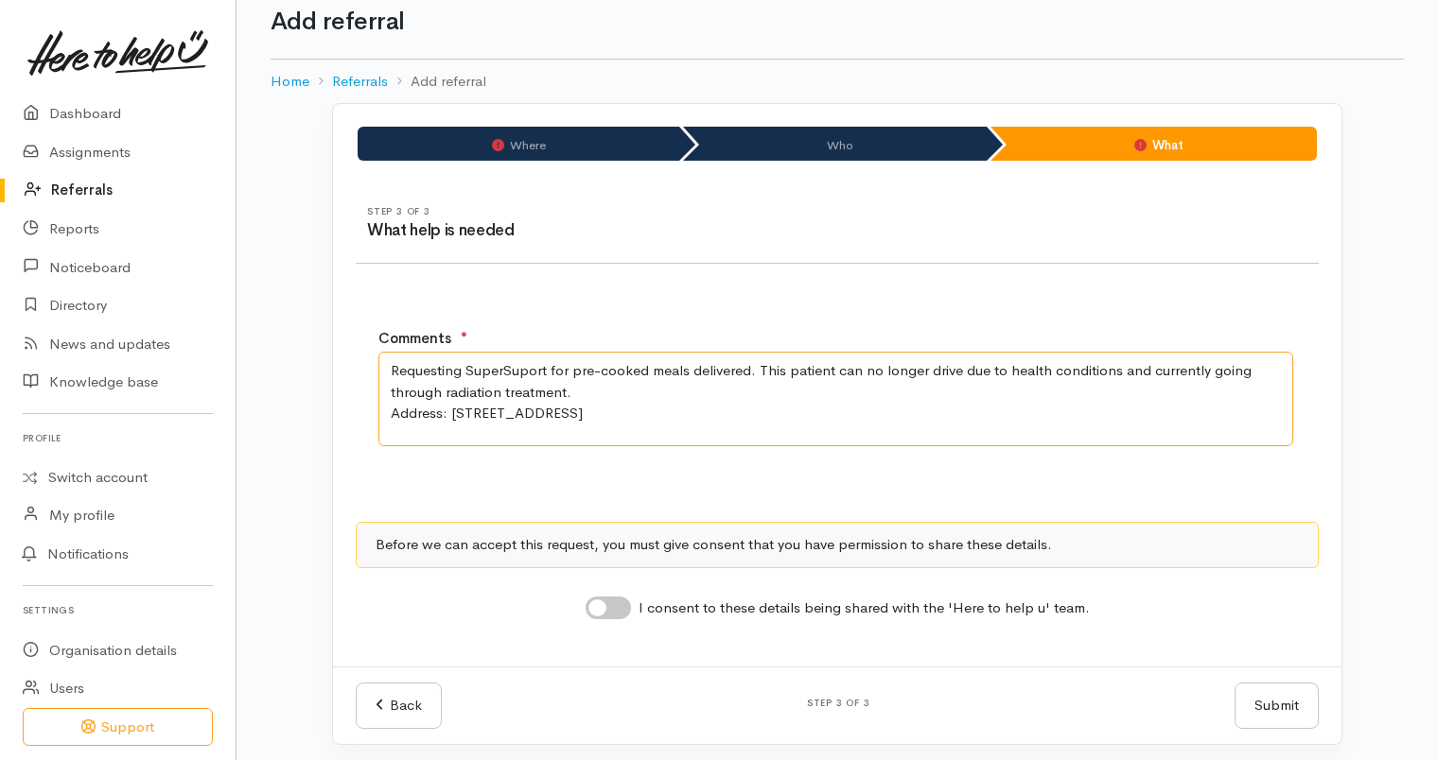
click at [584, 388] on textarea "Requesting SuperSuport for pre-cooked meals delivered. This patient can no long…" at bounding box center [835, 399] width 915 height 95
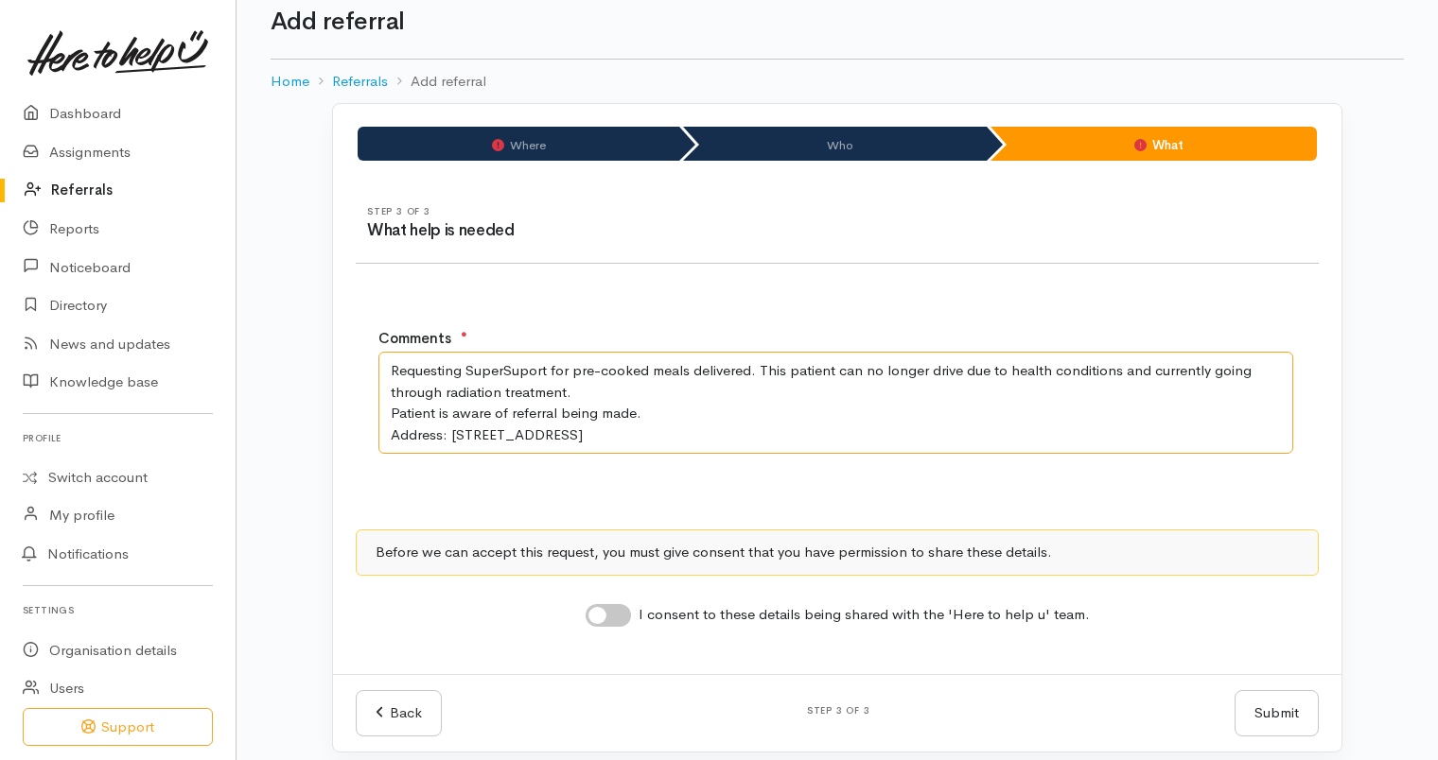
type textarea "Requesting SuperSuport for pre-cooked meals delivered. This patient can no long…"
click at [606, 606] on input "I consent to these details being shared with the 'Here to help u' team." at bounding box center [607, 615] width 45 height 23
checkbox input "true"
click at [1268, 713] on button "Submit" at bounding box center [1276, 713] width 84 height 46
drag, startPoint x: 1268, startPoint y: 713, endPoint x: 1093, endPoint y: 677, distance: 178.6
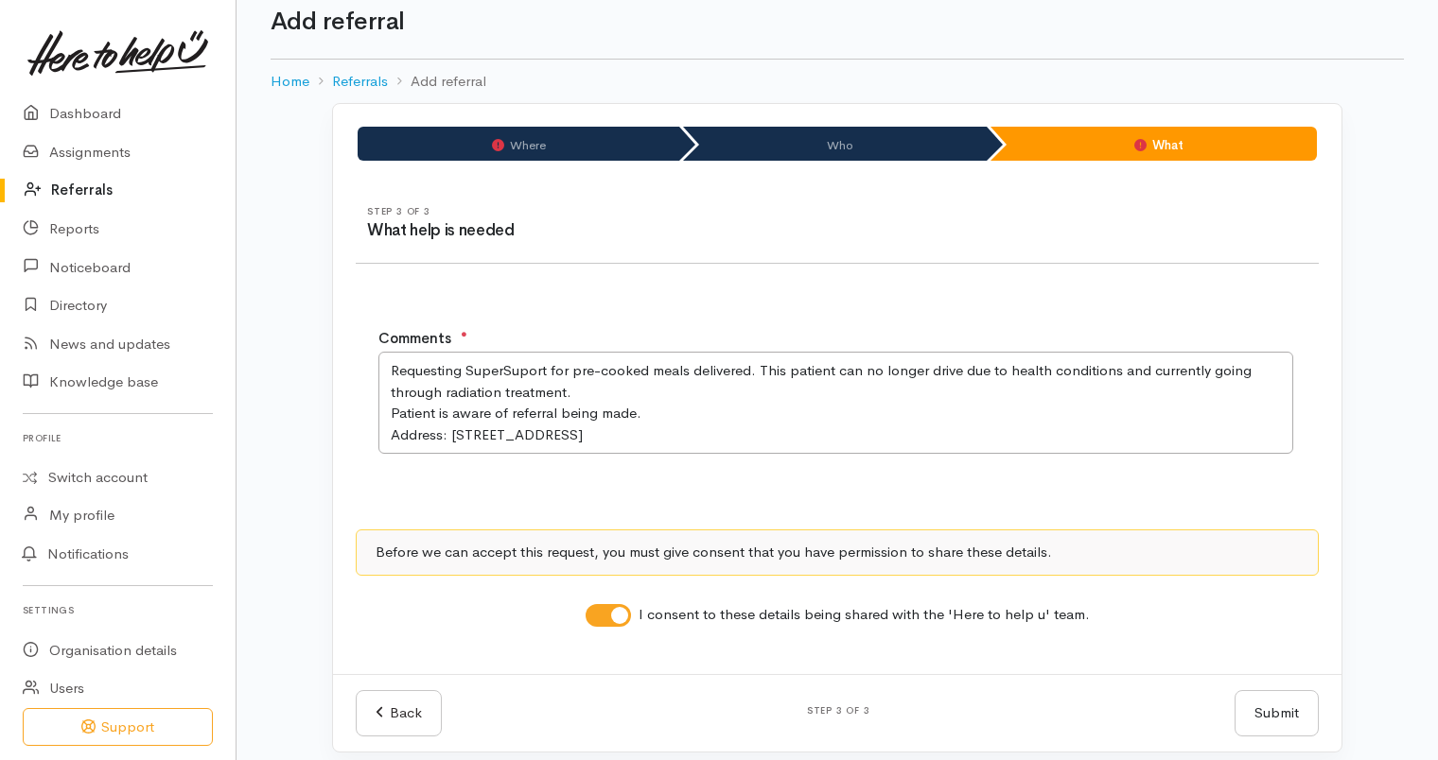
click at [1093, 677] on div "Back Step 3 of 3 Submit Submit" at bounding box center [837, 713] width 1008 height 78
click at [1279, 699] on button "Submit" at bounding box center [1276, 713] width 84 height 46
click at [605, 135] on li "Where" at bounding box center [519, 144] width 322 height 34
click at [471, 163] on div "Where Who What" at bounding box center [837, 143] width 1008 height 79
click at [532, 139] on li "Where" at bounding box center [519, 144] width 322 height 34
